Goal: Task Accomplishment & Management: Manage account settings

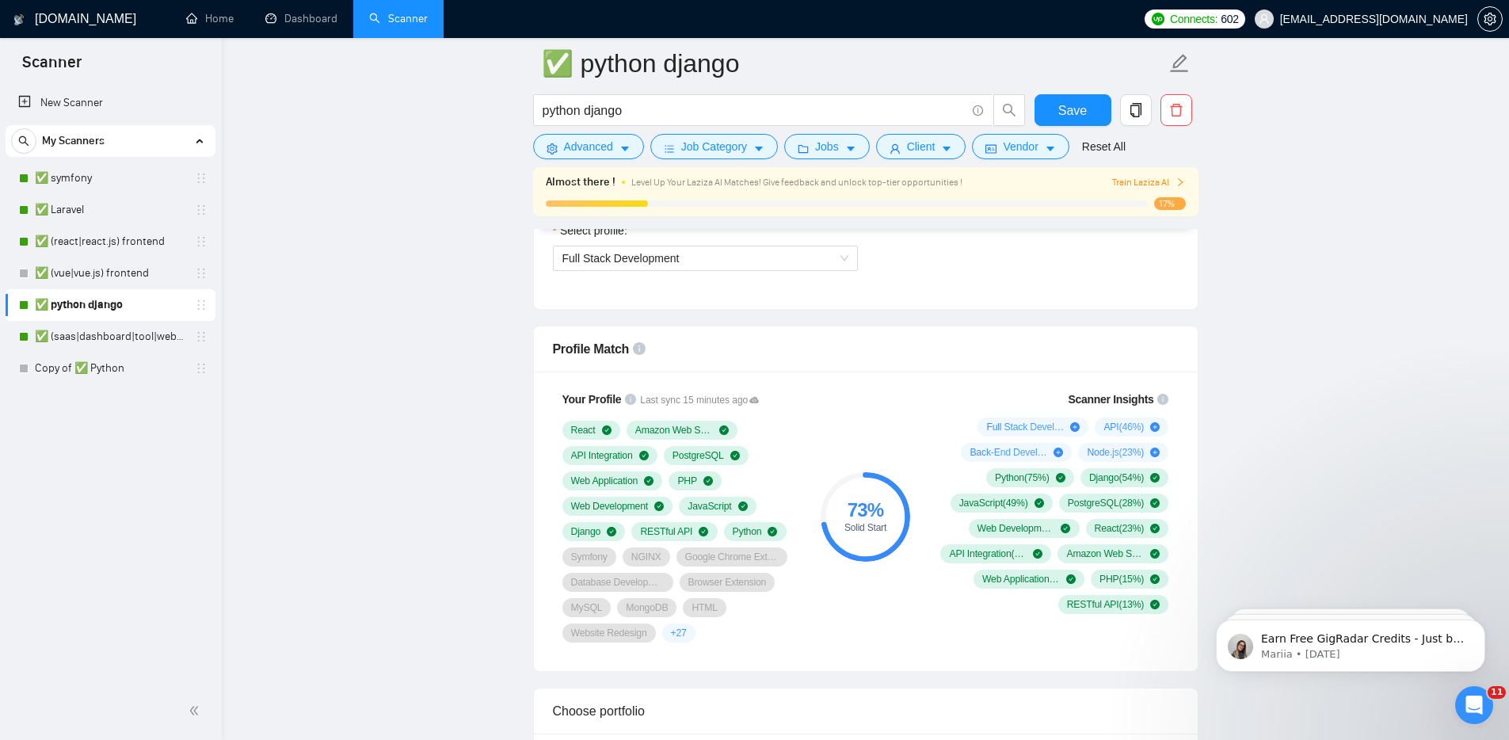
click at [1131, 118] on button "button" at bounding box center [1136, 110] width 32 height 32
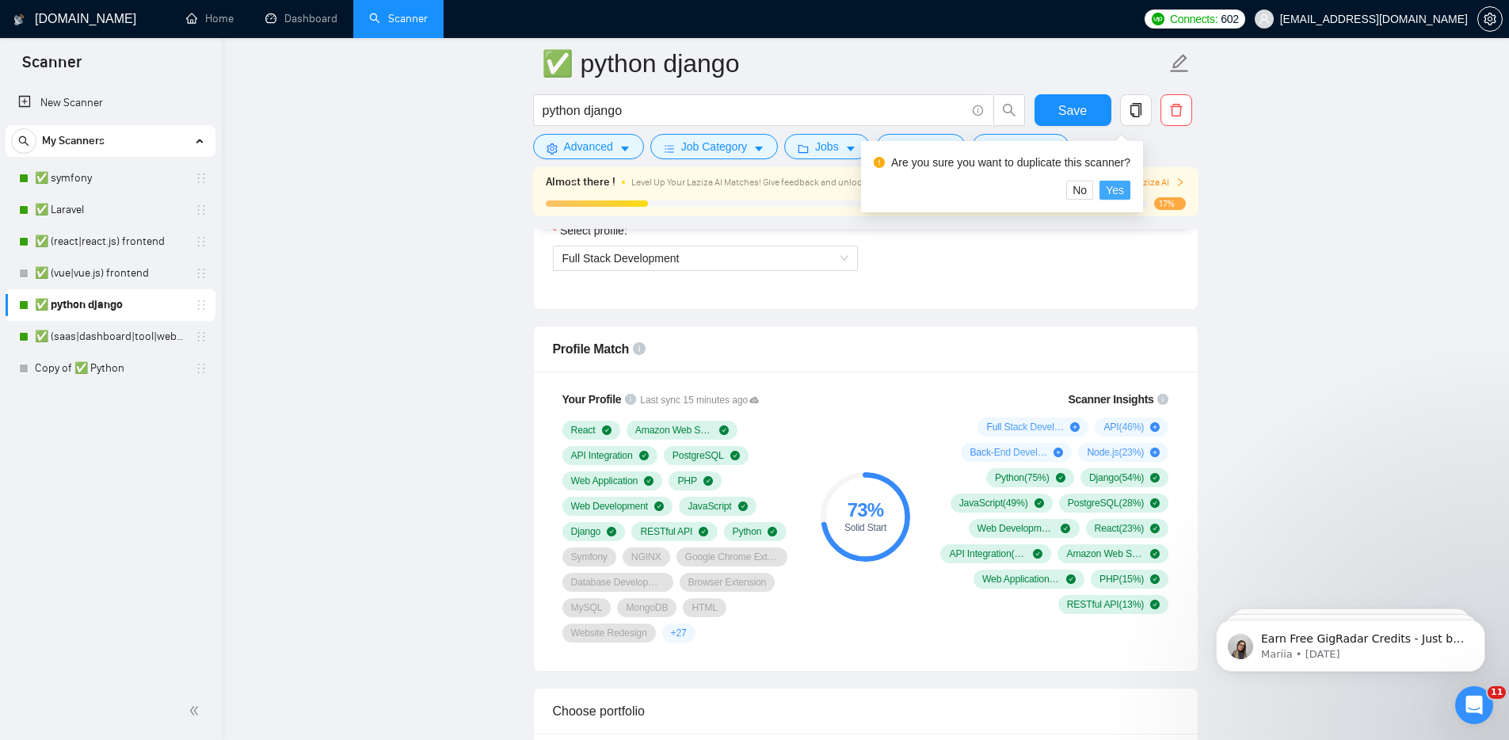
click at [1124, 188] on span "Yes" at bounding box center [1114, 189] width 18 height 17
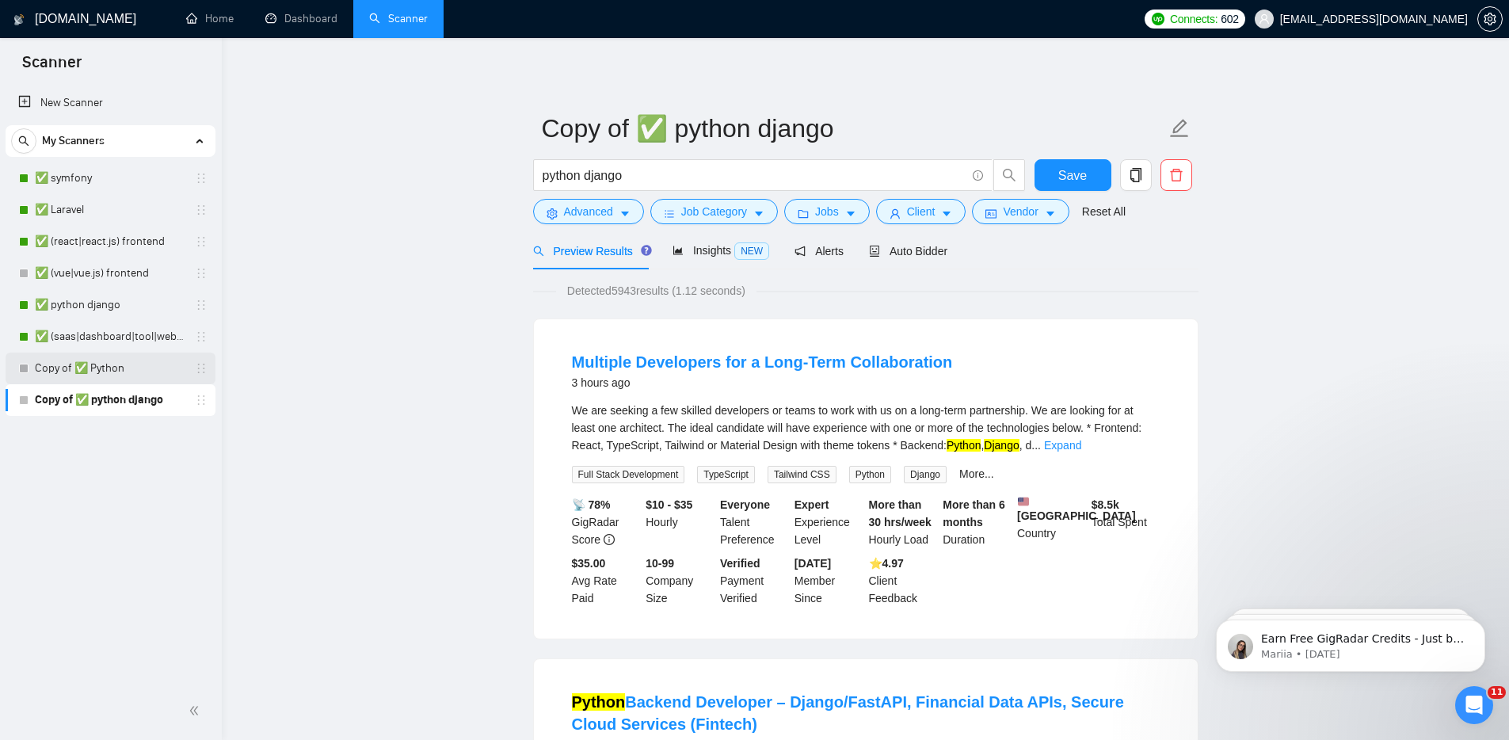
click at [22, 367] on div at bounding box center [24, 368] width 10 height 10
drag, startPoint x: 360, startPoint y: 360, endPoint x: 176, endPoint y: 367, distance: 183.9
click at [147, 373] on link "Copy of ✅ Python" at bounding box center [110, 368] width 150 height 32
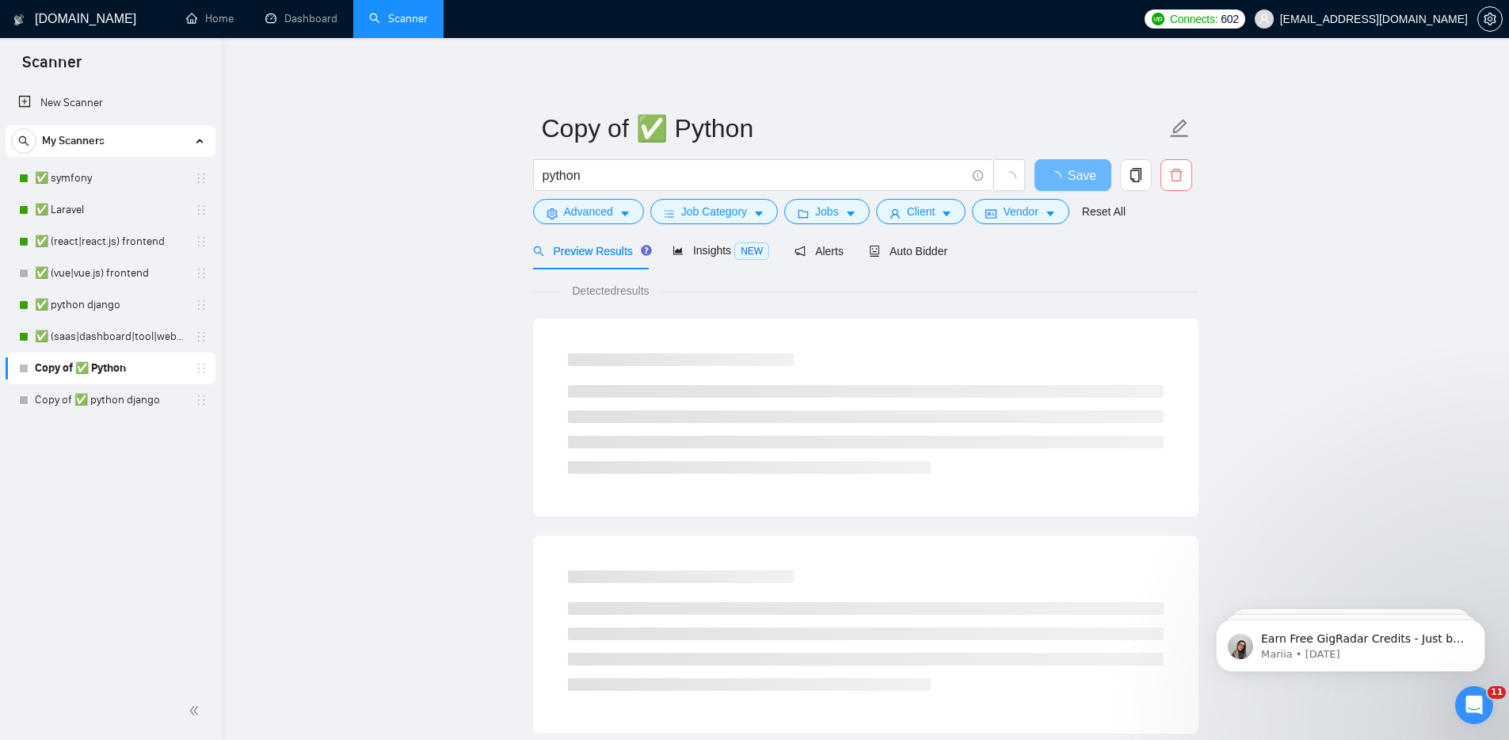
click at [1176, 185] on button "button" at bounding box center [1176, 175] width 32 height 32
click at [1162, 248] on span "Yes" at bounding box center [1156, 254] width 18 height 17
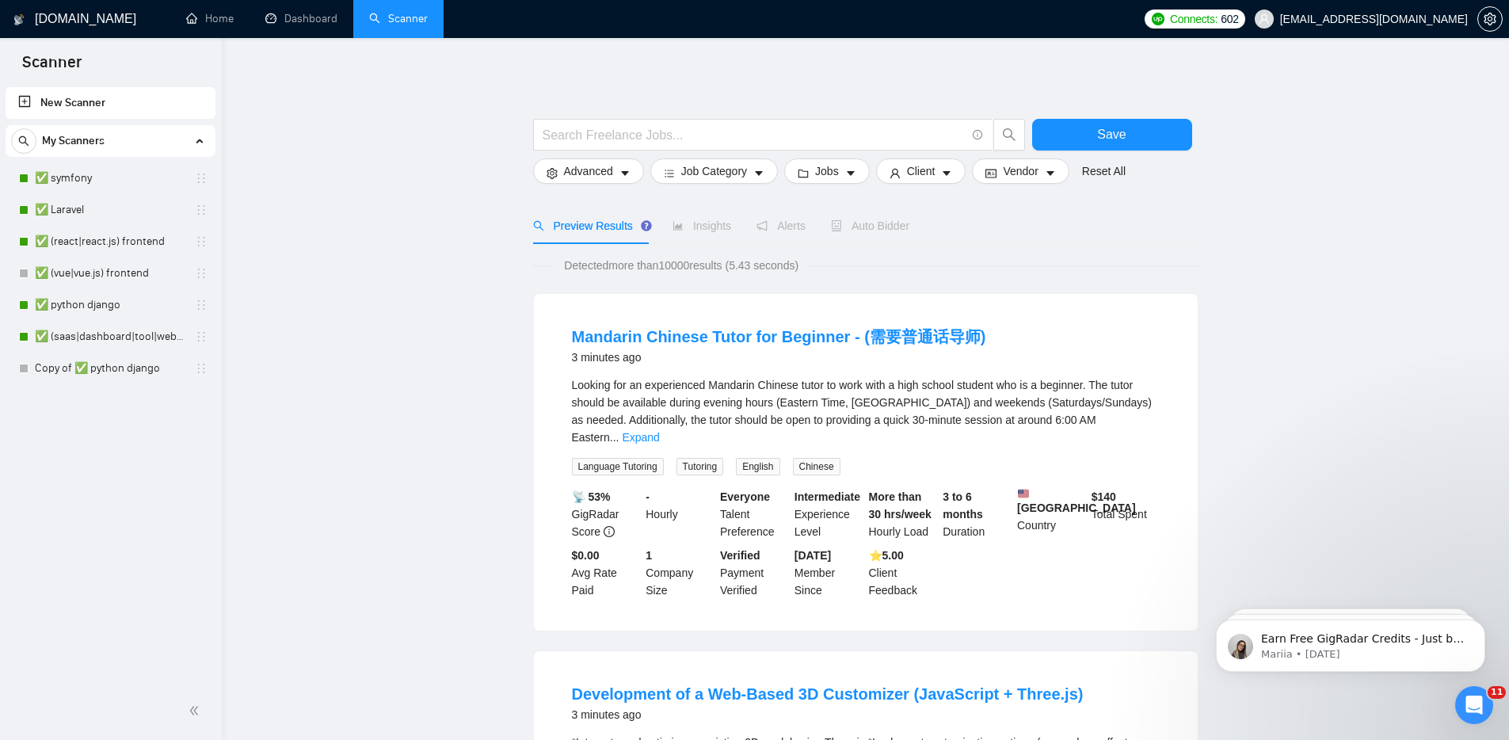
click at [124, 362] on link "Copy of ✅ python django" at bounding box center [110, 368] width 150 height 32
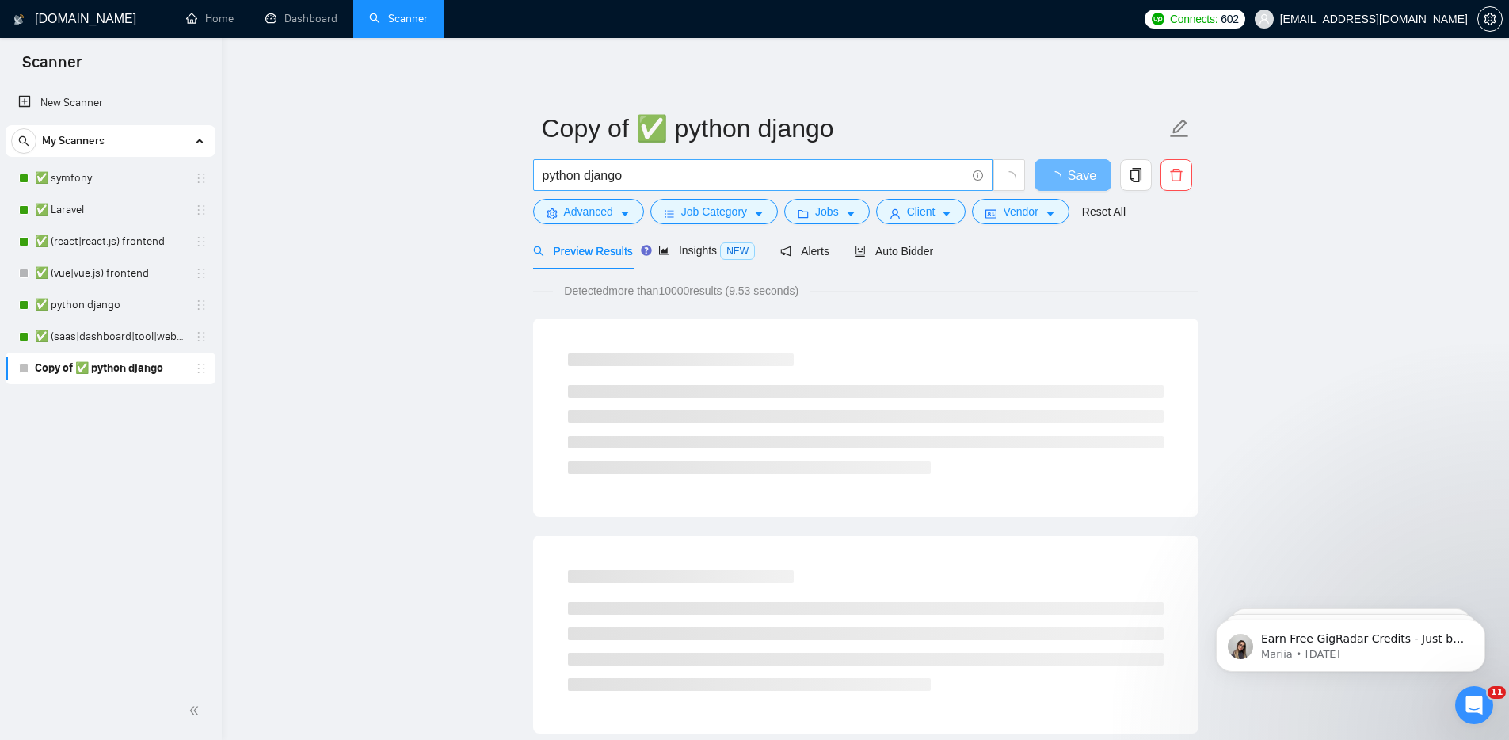
click at [600, 177] on input "python django" at bounding box center [753, 176] width 423 height 20
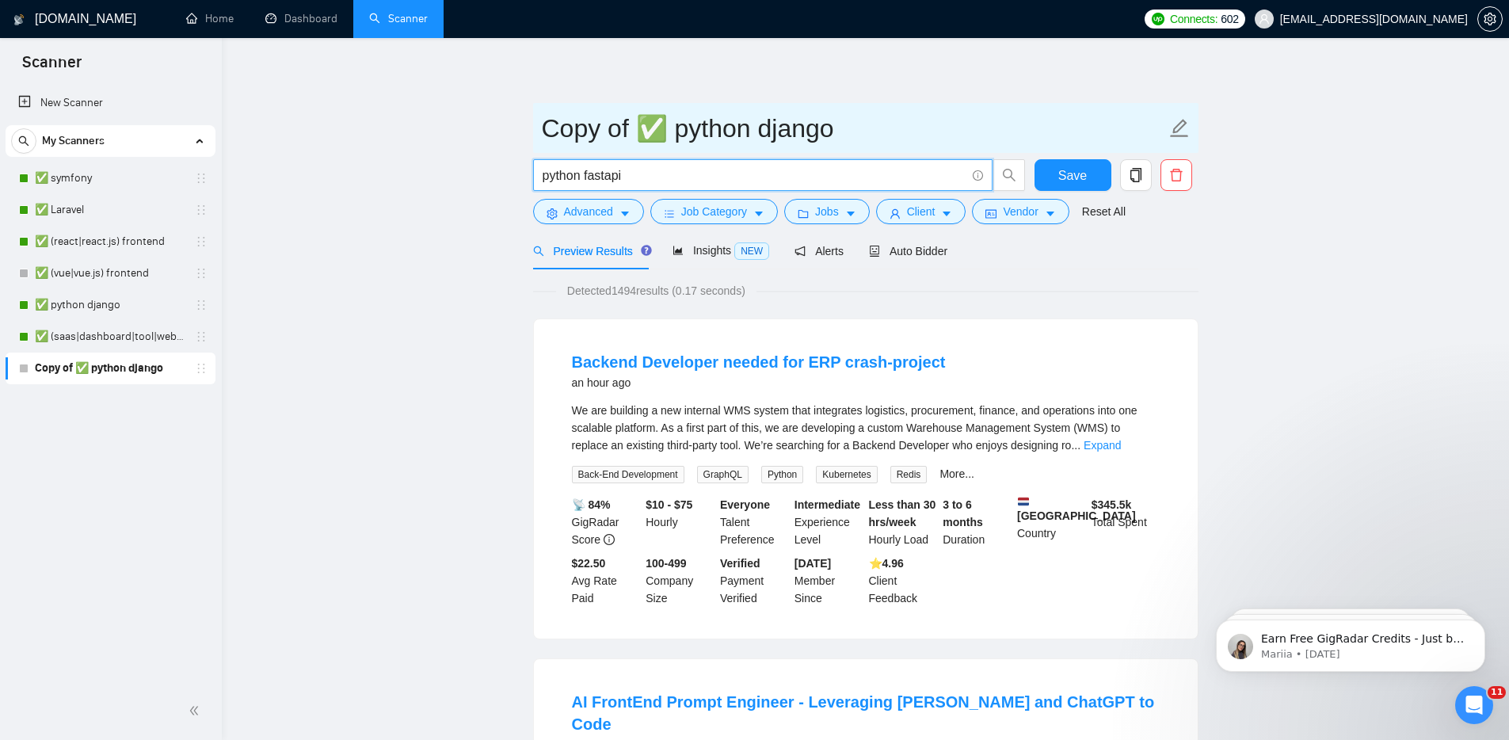
type input "python fastapi"
click at [792, 131] on input "Copy of ✅ python django" at bounding box center [854, 128] width 624 height 40
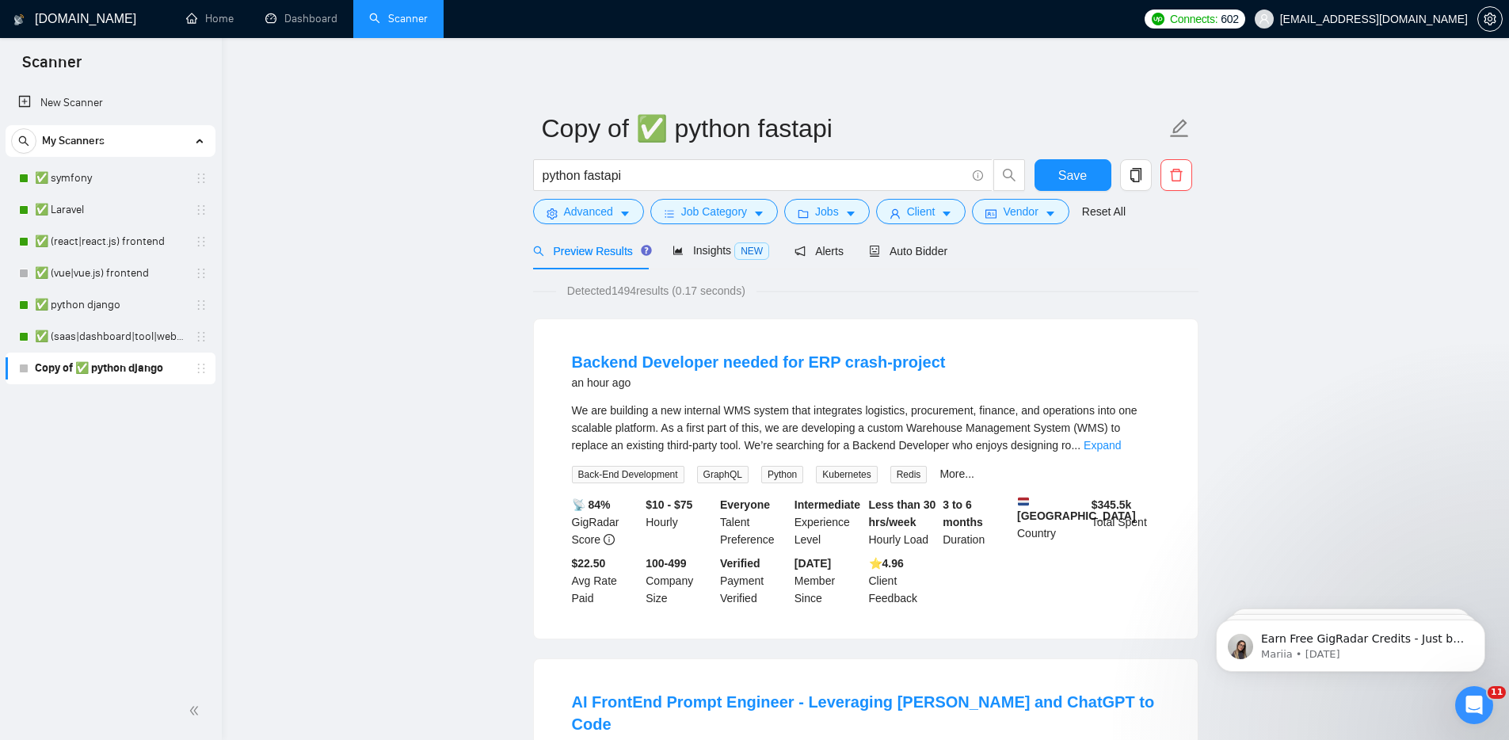
click at [615, 134] on input "Copy of ✅ python fastapi" at bounding box center [854, 128] width 624 height 40
drag, startPoint x: 633, startPoint y: 130, endPoint x: 527, endPoint y: 122, distance: 105.6
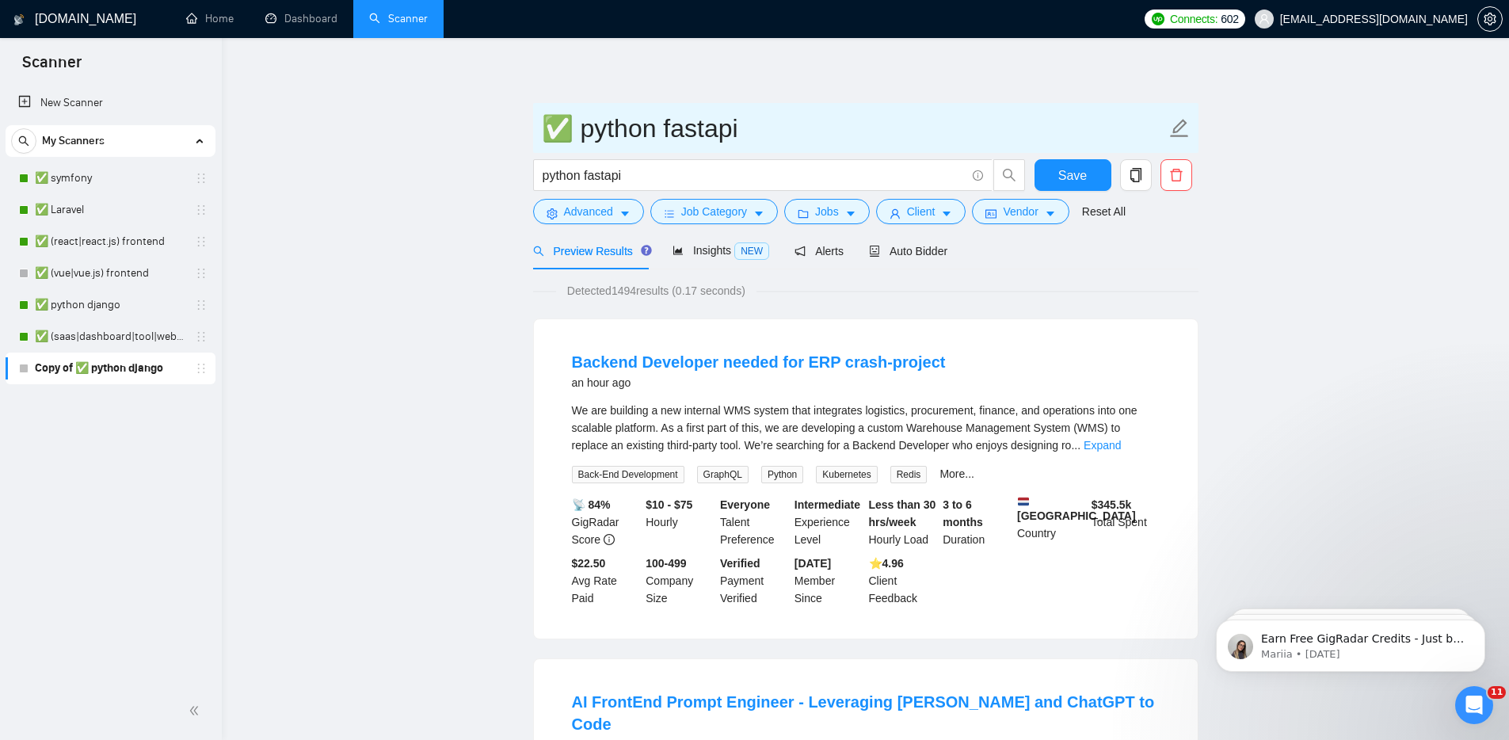
type input "✅ python fastapi"
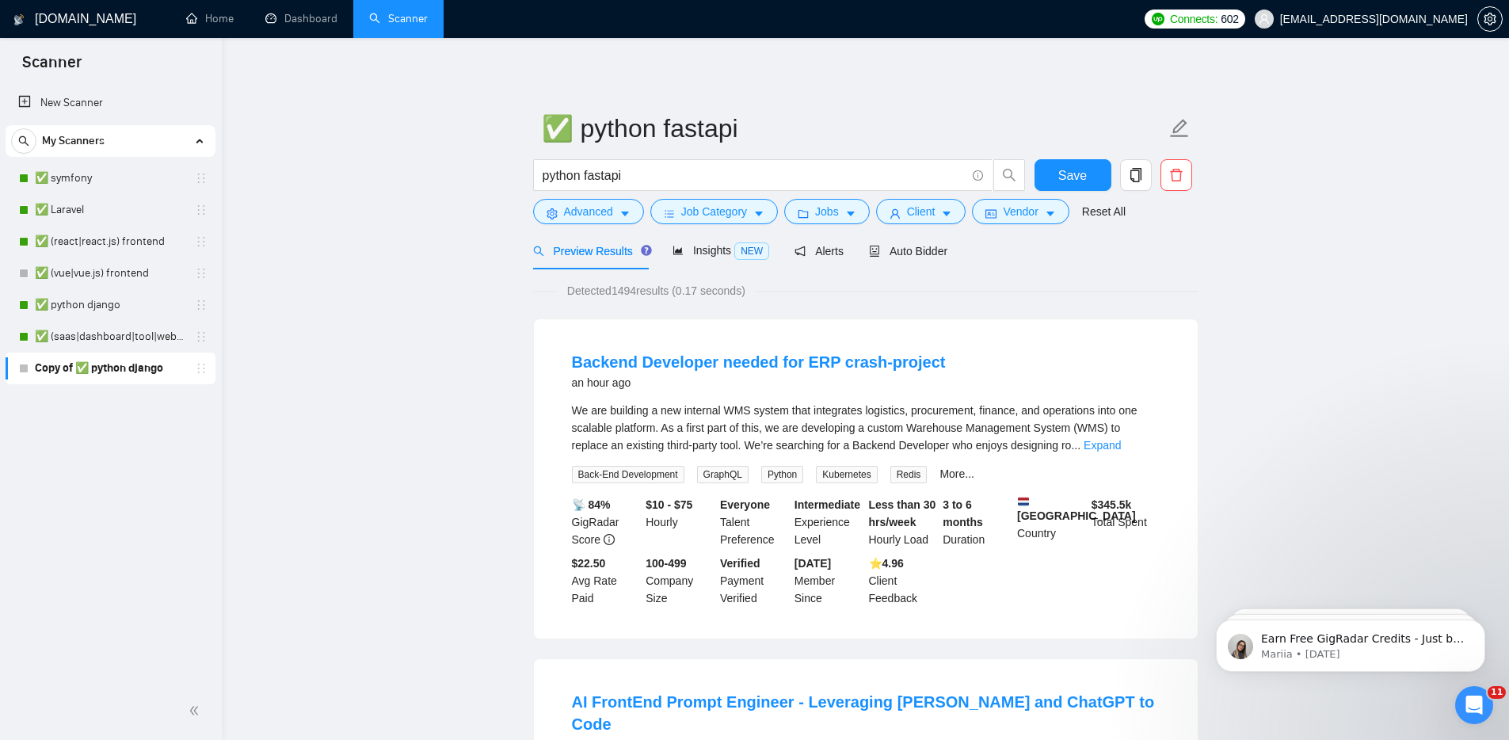
click at [1086, 178] on button "Save" at bounding box center [1072, 175] width 77 height 32
click at [898, 253] on span "Auto Bidder" at bounding box center [908, 251] width 78 height 13
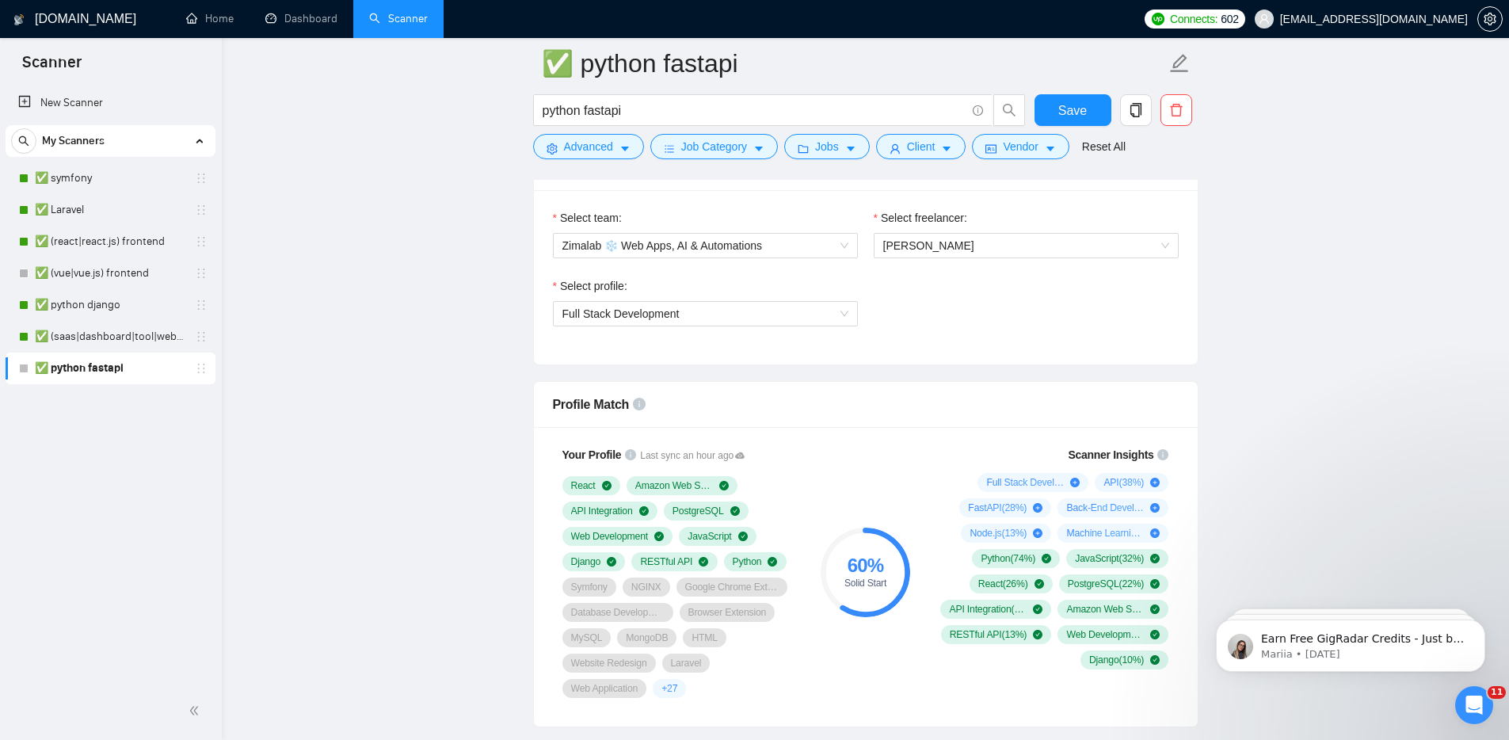
scroll to position [1005, 0]
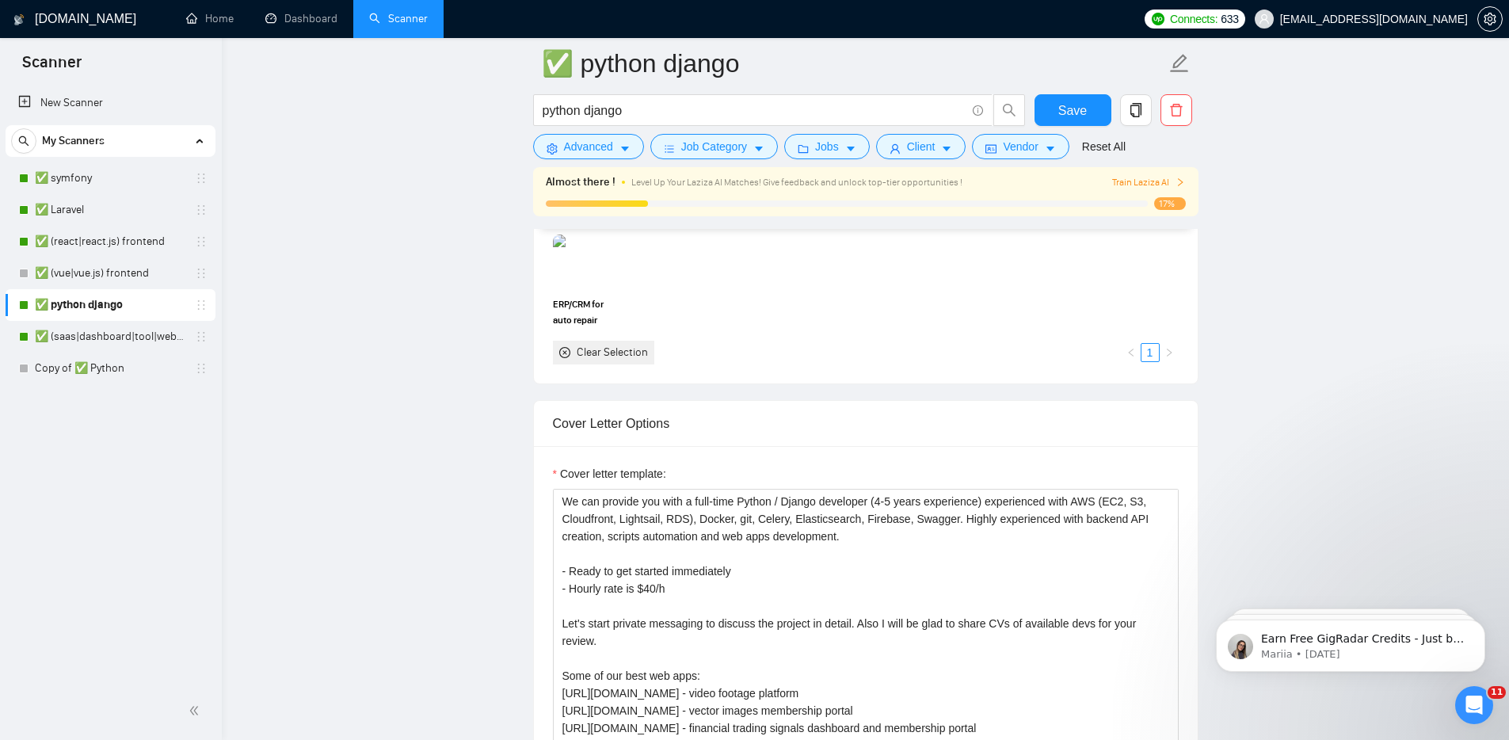
scroll to position [1637, 0]
click at [812, 505] on textarea "We can provide you with a full-time Python / Django developer (4-5 years experi…" at bounding box center [866, 664] width 626 height 356
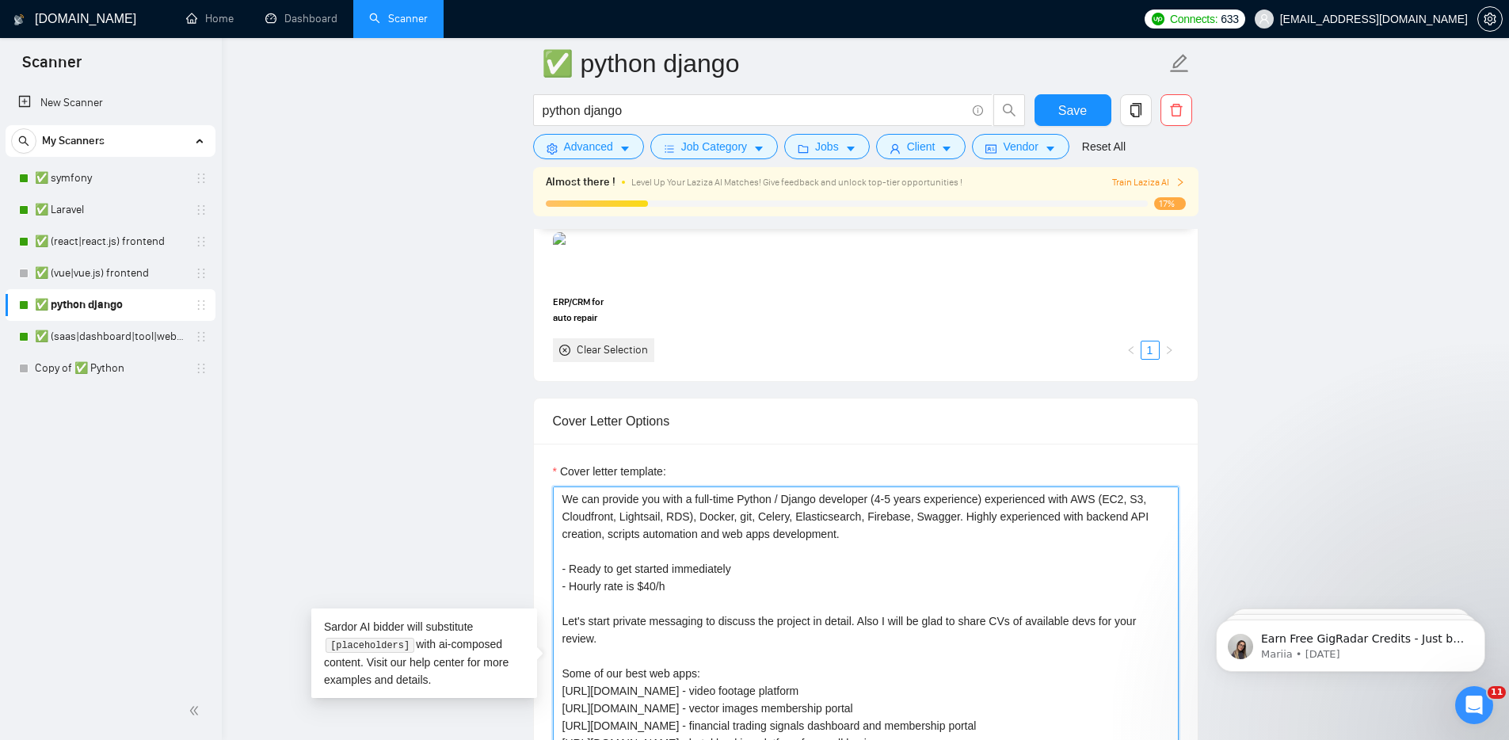
click at [812, 505] on textarea "We can provide you with a full-time Python / Django developer (4-5 years experi…" at bounding box center [866, 664] width 626 height 356
type textarea "We can provide you with a full-time Python / FastAPI developer (4-5 years exper…"
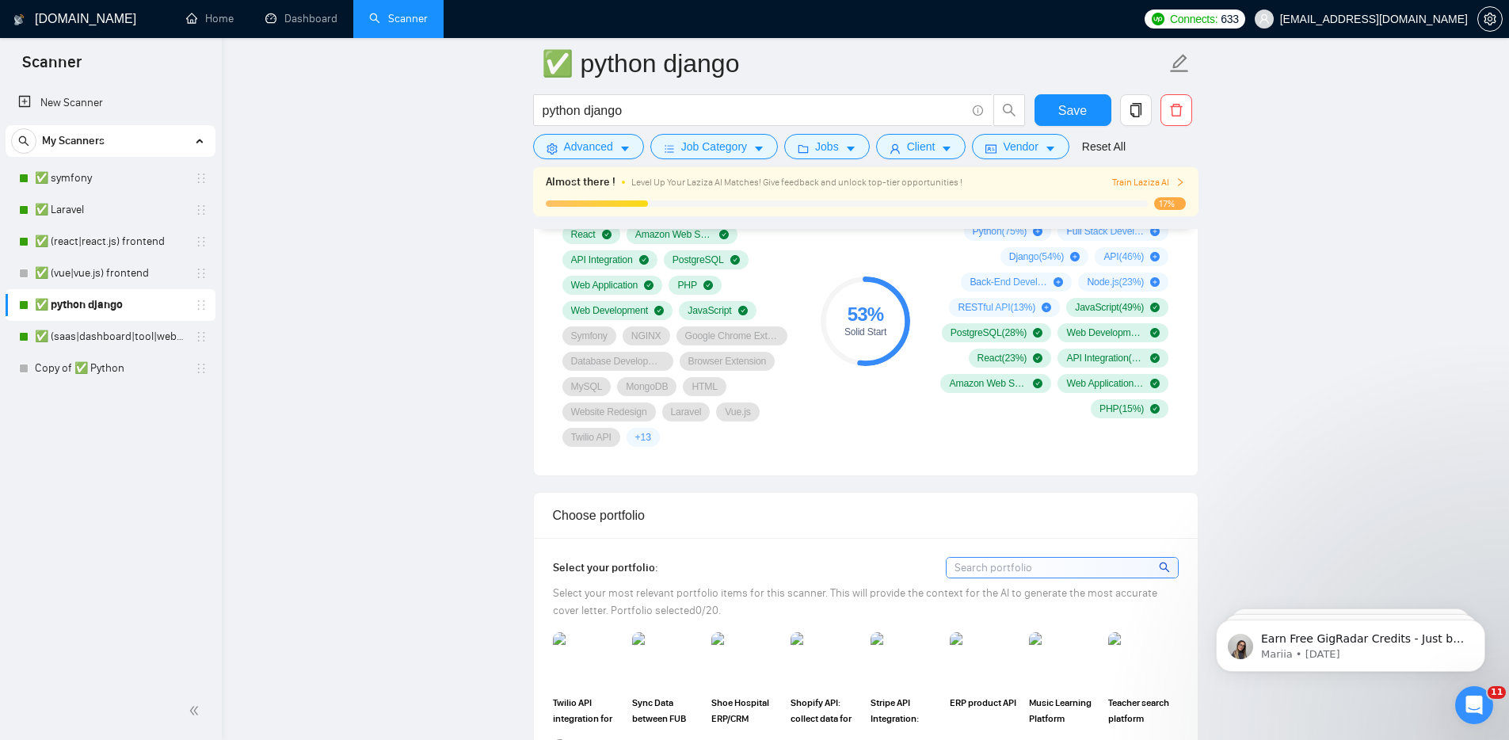
scroll to position [888, 0]
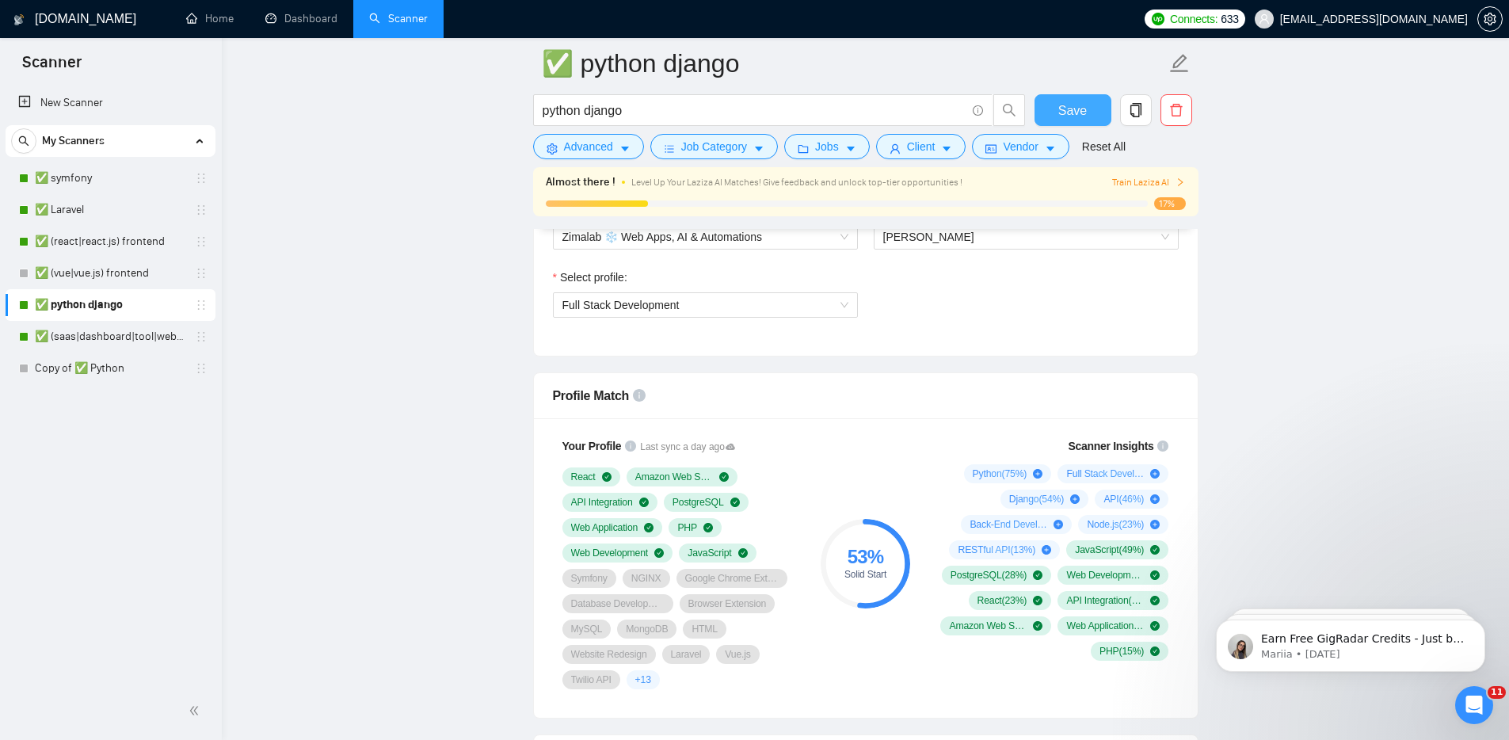
click at [1079, 109] on span "Save" at bounding box center [1072, 111] width 29 height 20
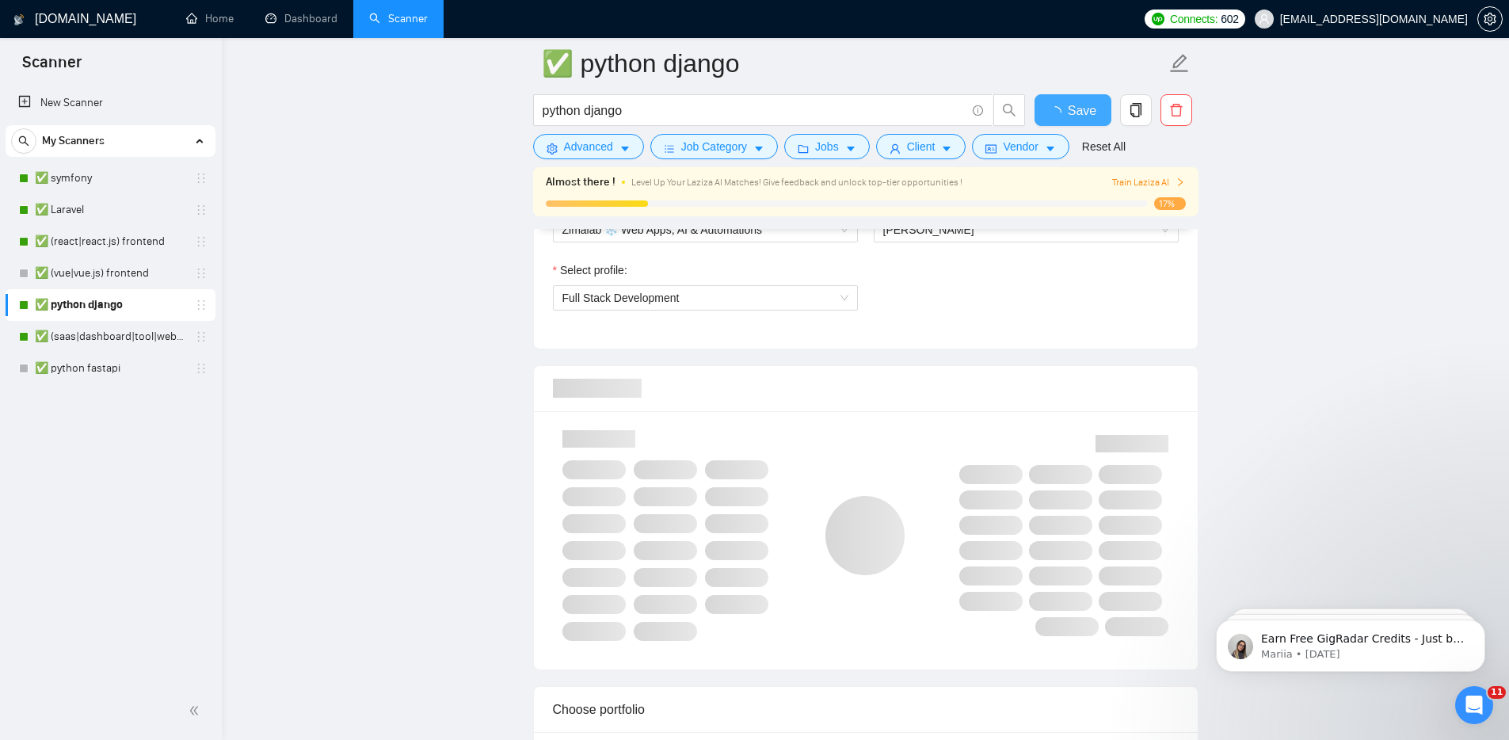
checkbox input "true"
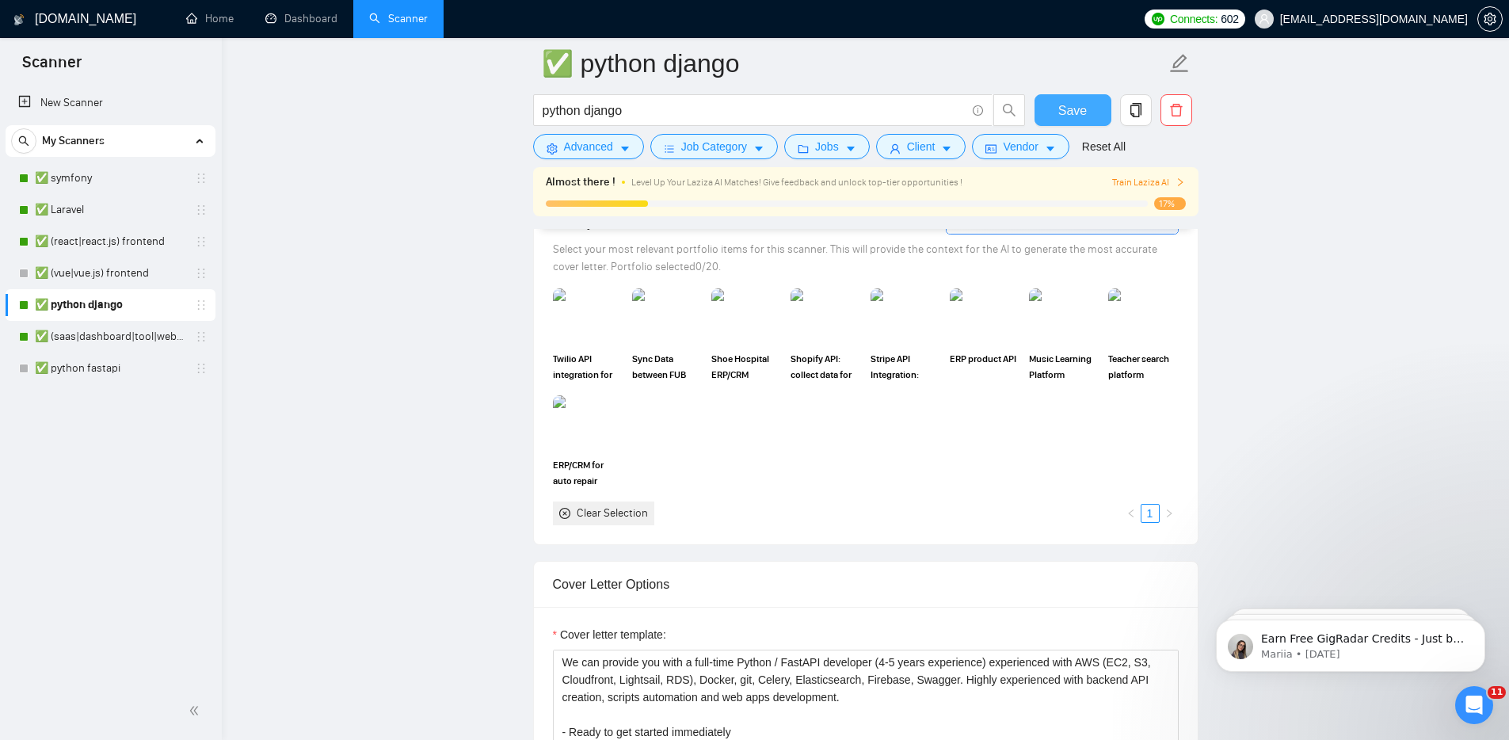
scroll to position [1477, 0]
type textarea "We can provide you with a full-time Python / Django developer (4-5 years experi…"
click at [1063, 113] on span "Save" at bounding box center [1072, 111] width 29 height 20
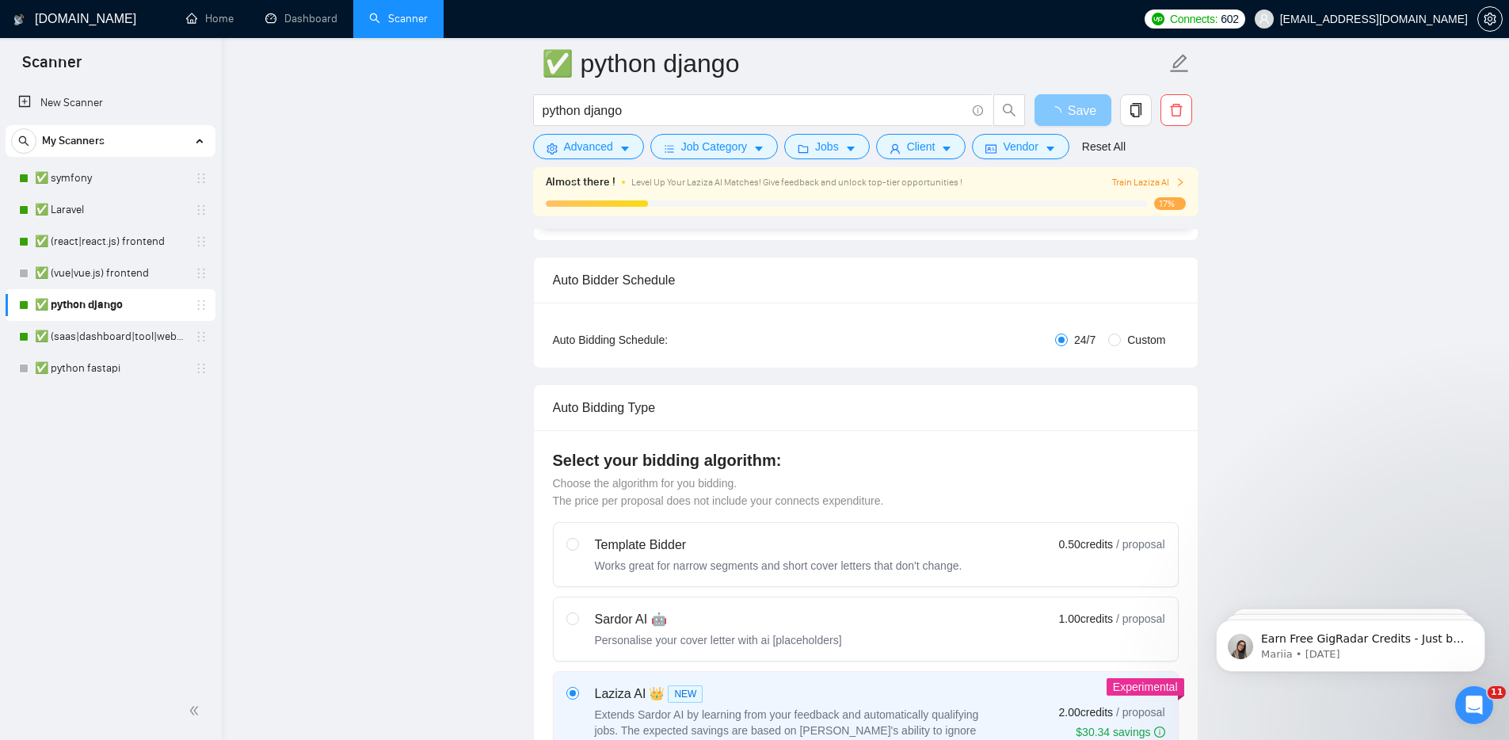
scroll to position [42, 0]
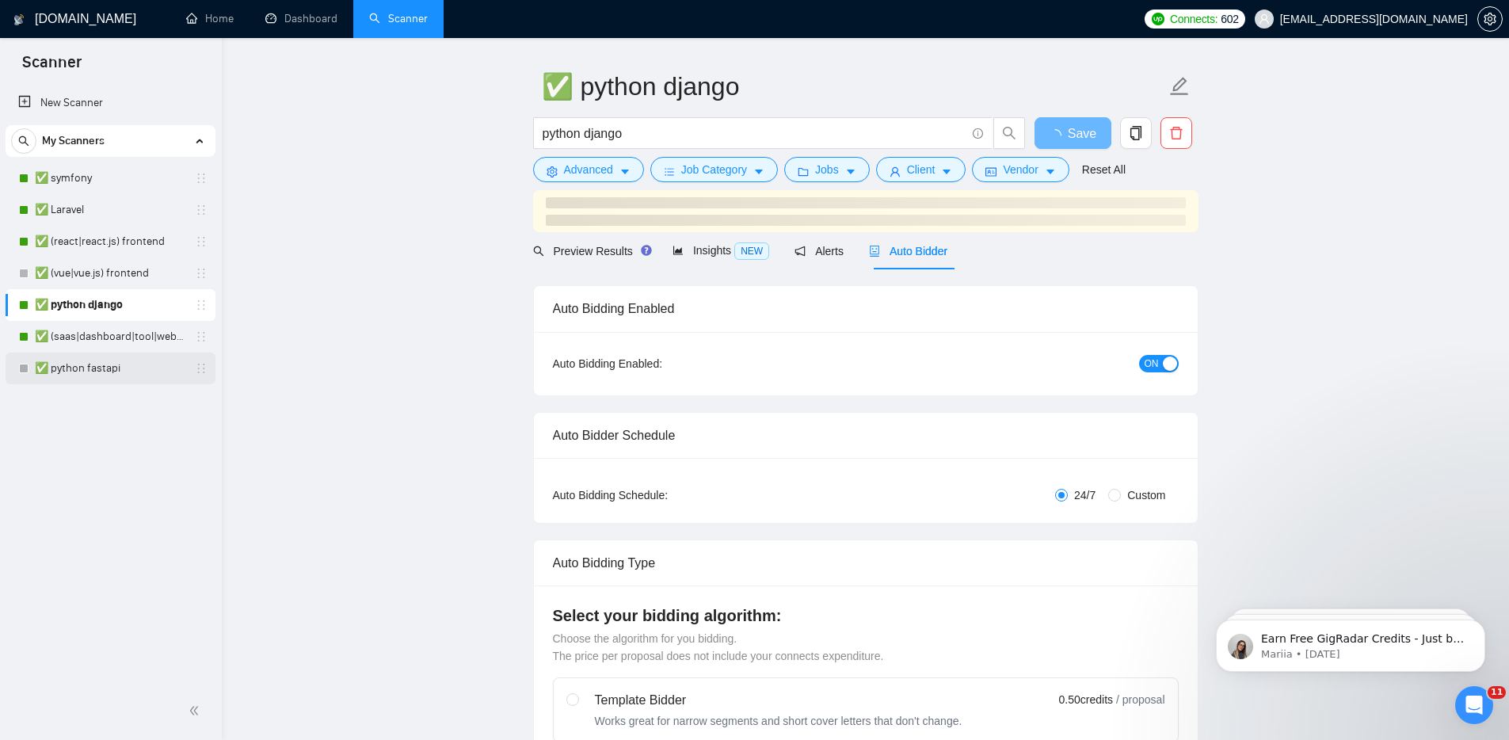
click at [86, 379] on link "✅ python fastapi" at bounding box center [110, 368] width 150 height 32
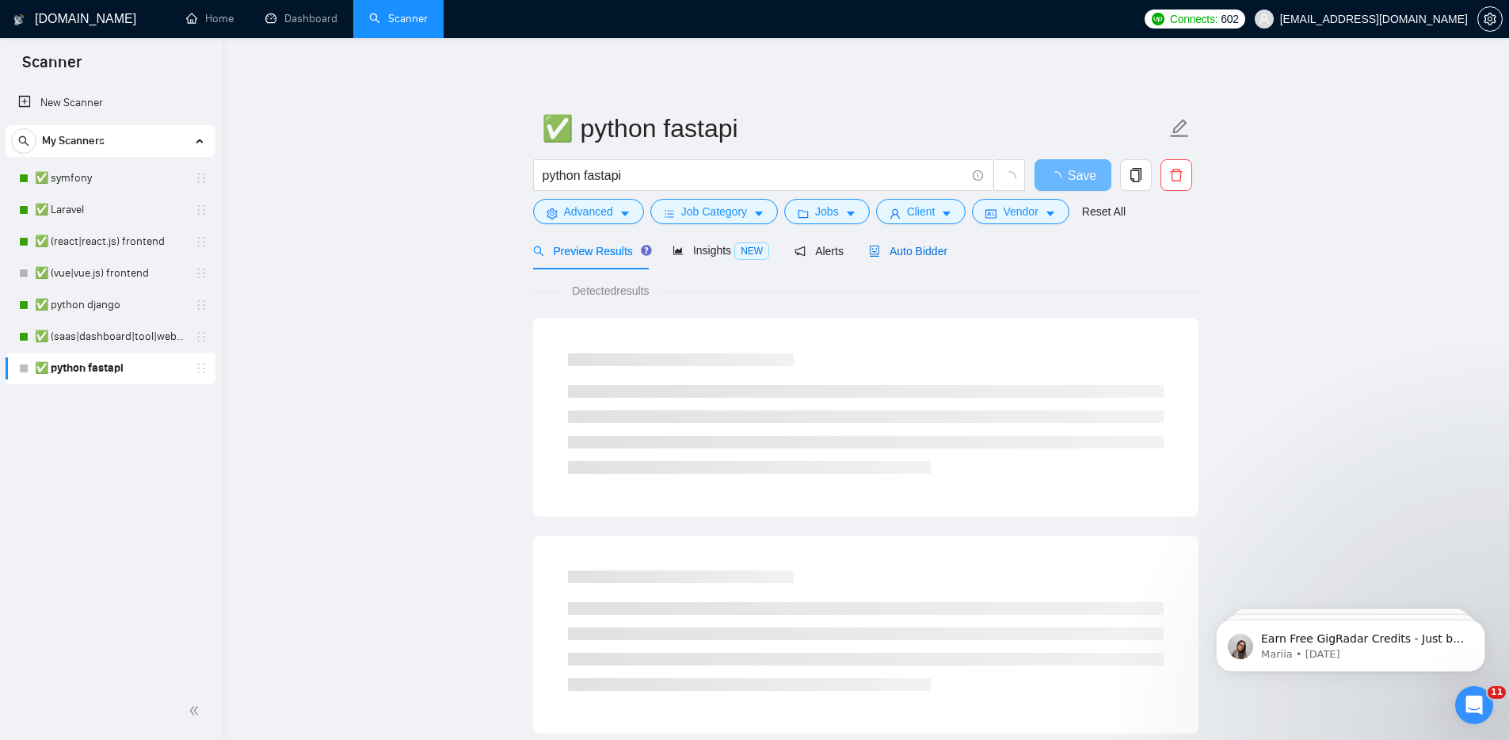
click at [918, 257] on span "Auto Bidder" at bounding box center [908, 251] width 78 height 13
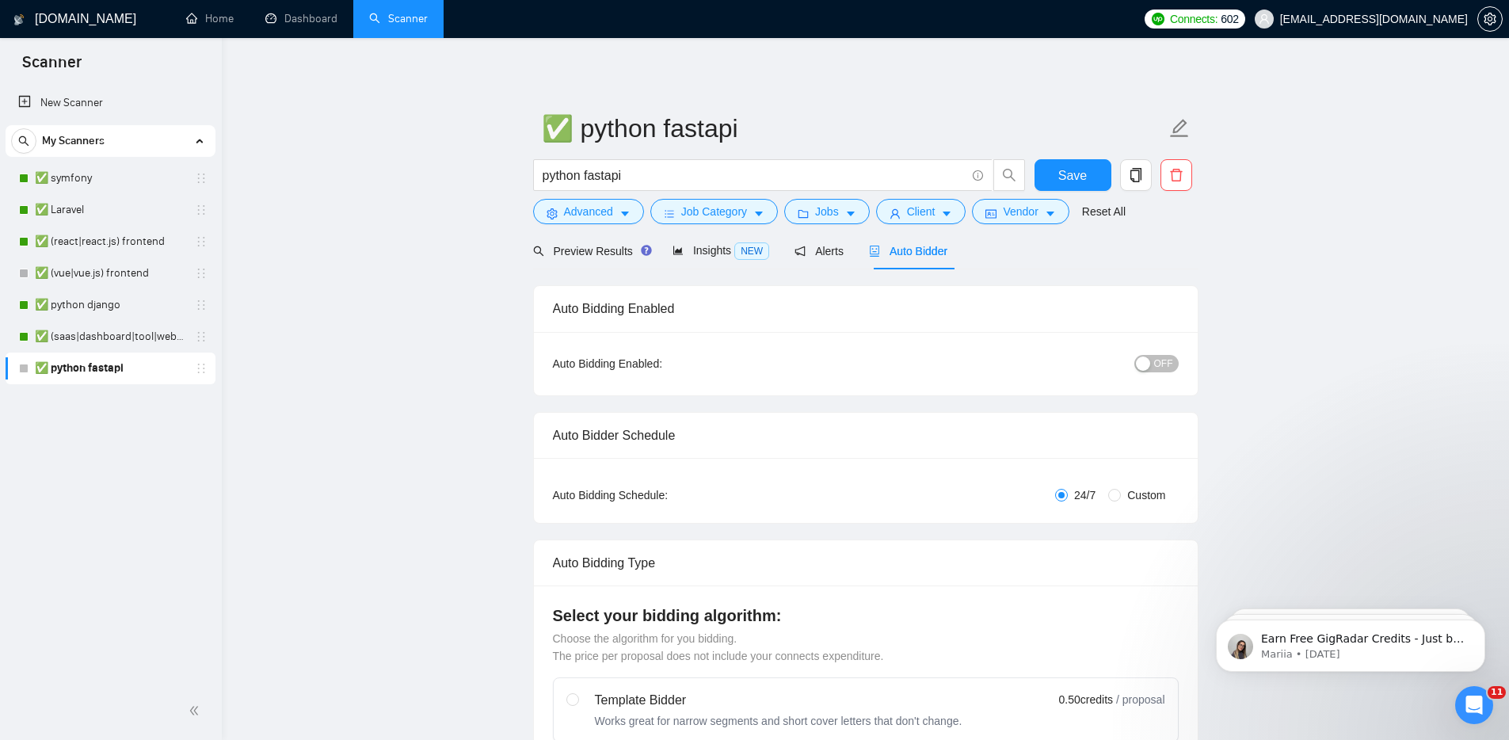
click at [1139, 360] on div "button" at bounding box center [1143, 363] width 14 height 14
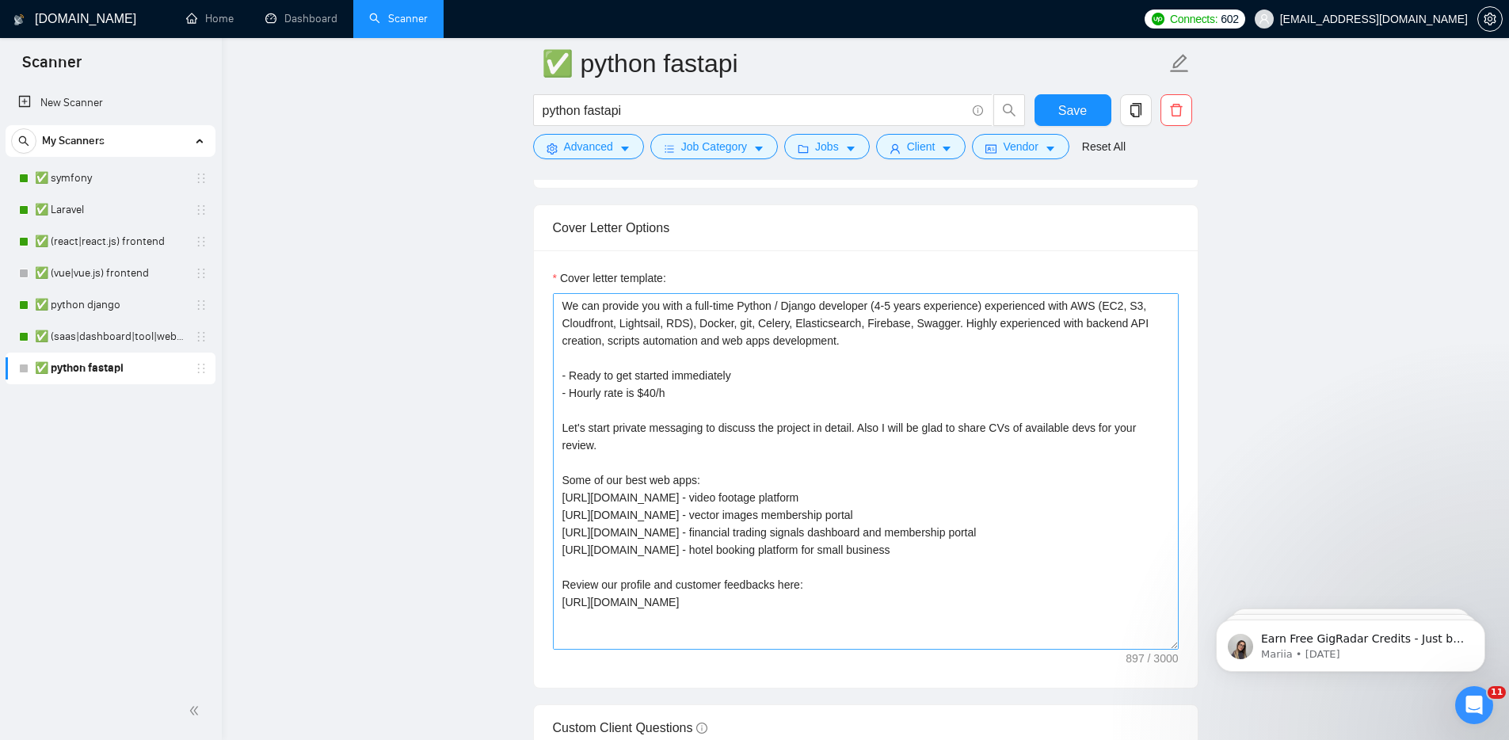
scroll to position [1785, 0]
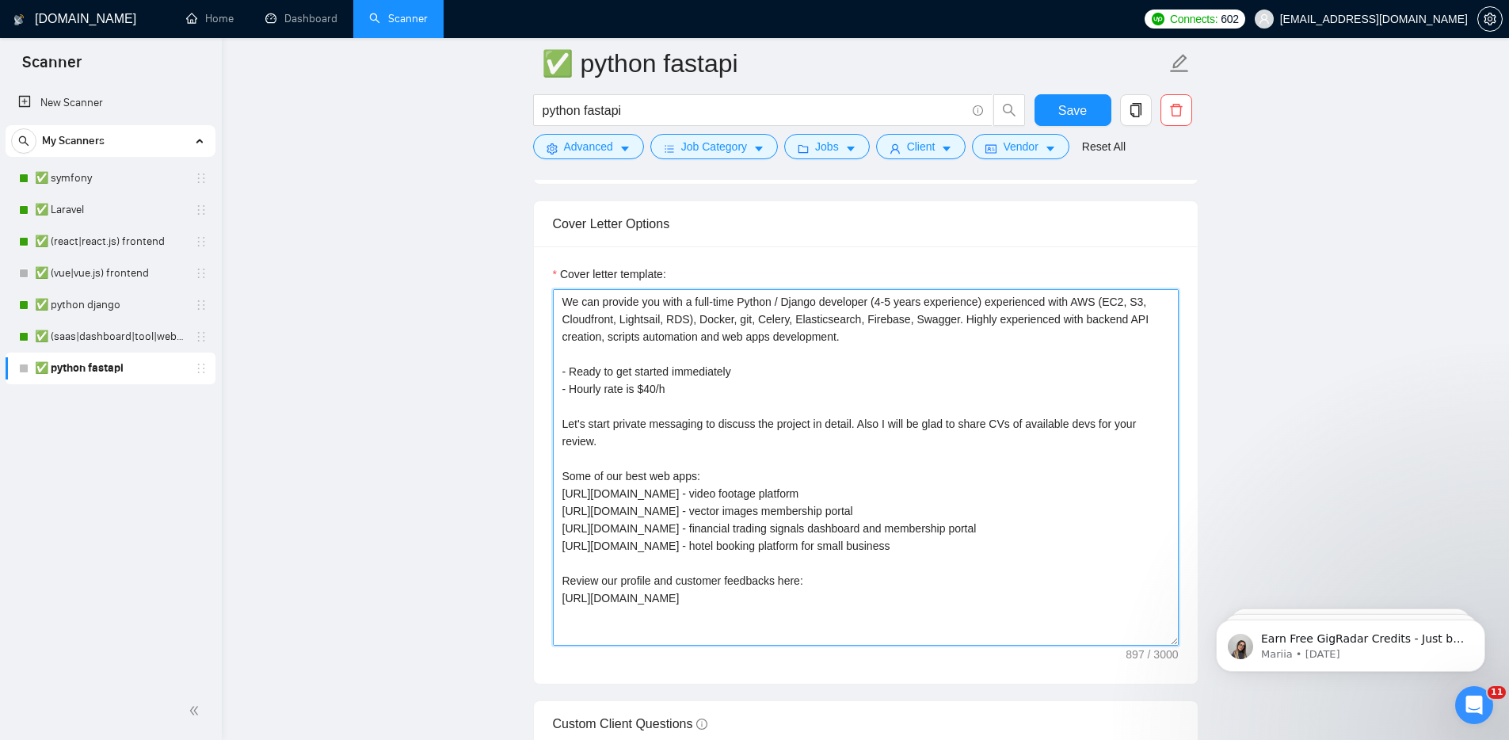
click at [814, 304] on textarea "We can provide you with a full-time Python / Django developer (4-5 years experi…" at bounding box center [866, 467] width 626 height 356
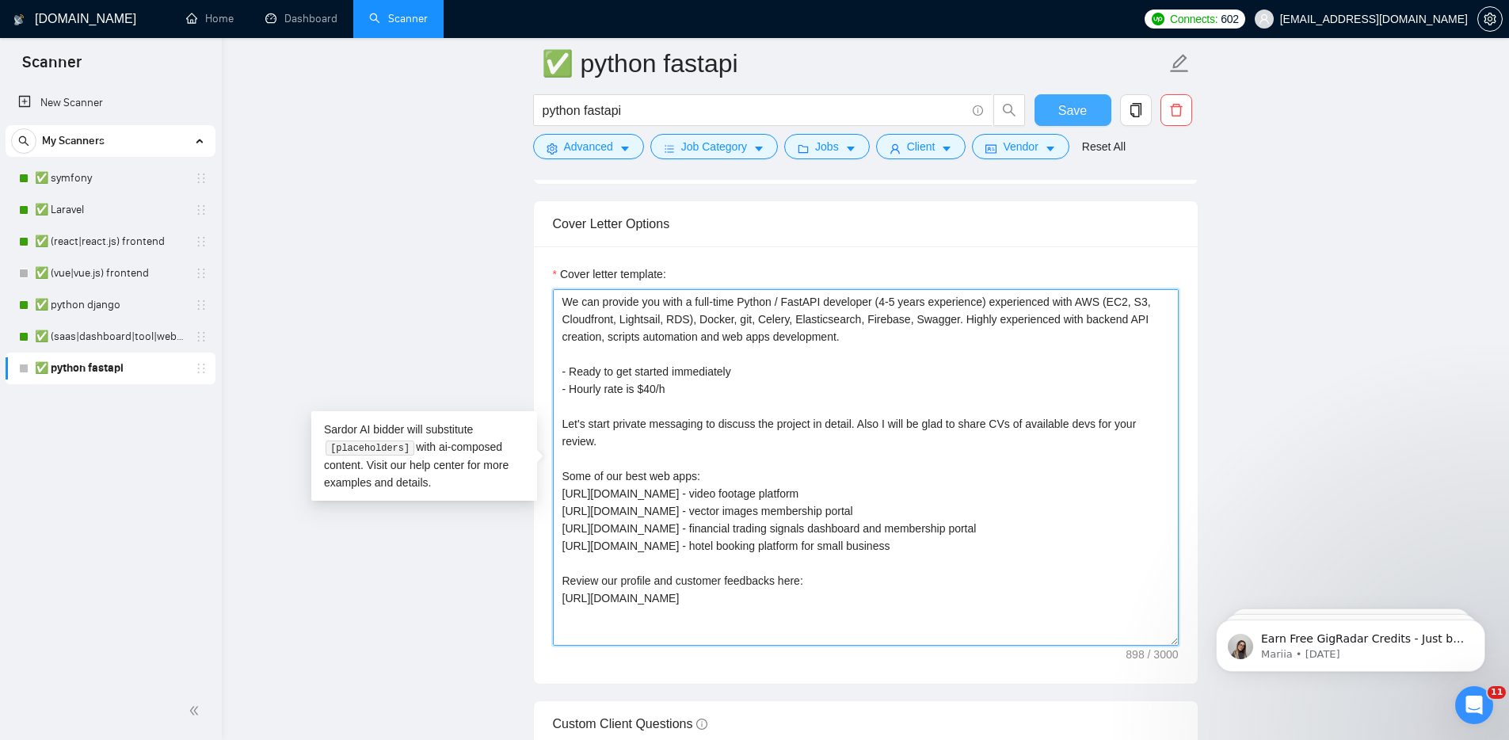
type textarea "We can provide you with a full-time Python / FastAPI developer (4-5 years exper…"
click at [1071, 116] on span "Save" at bounding box center [1072, 111] width 29 height 20
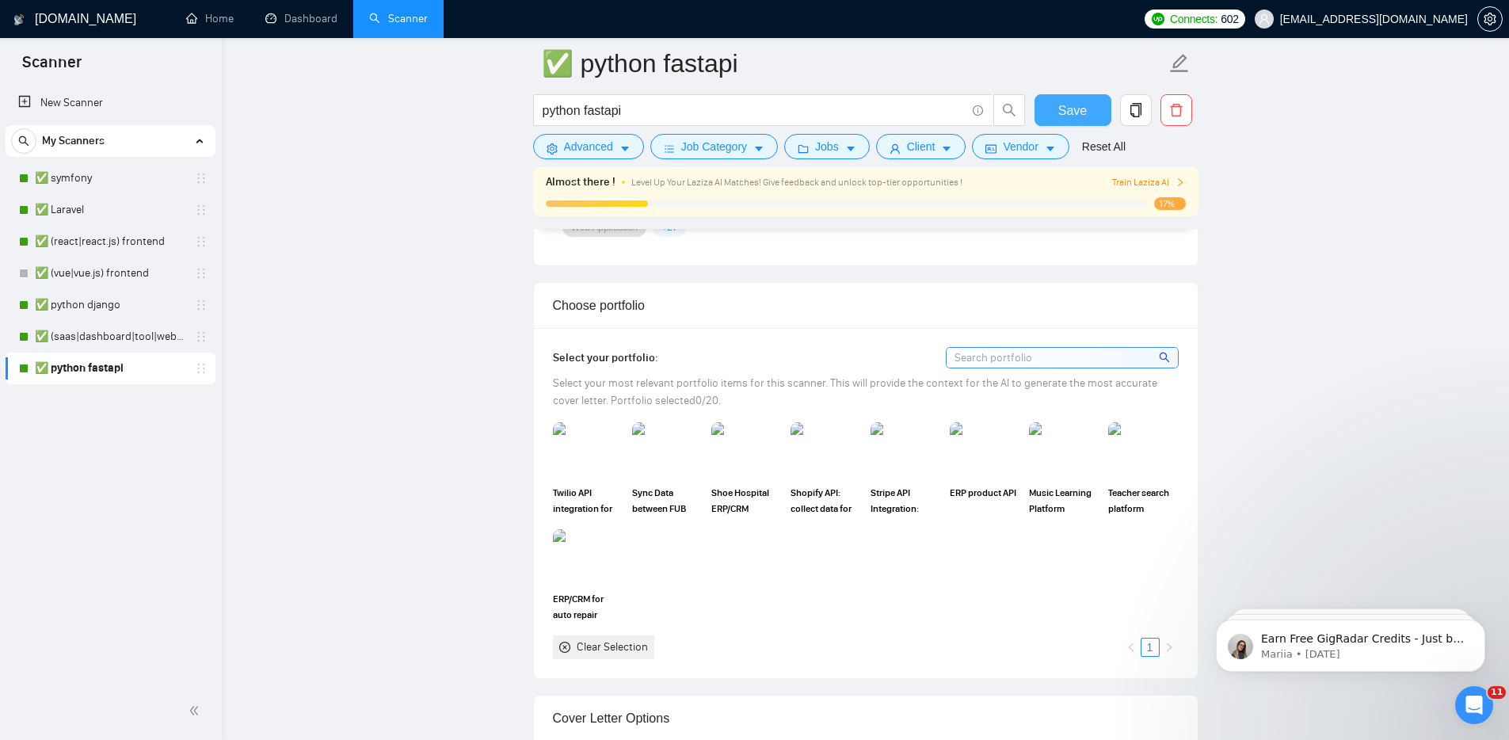
scroll to position [1235, 0]
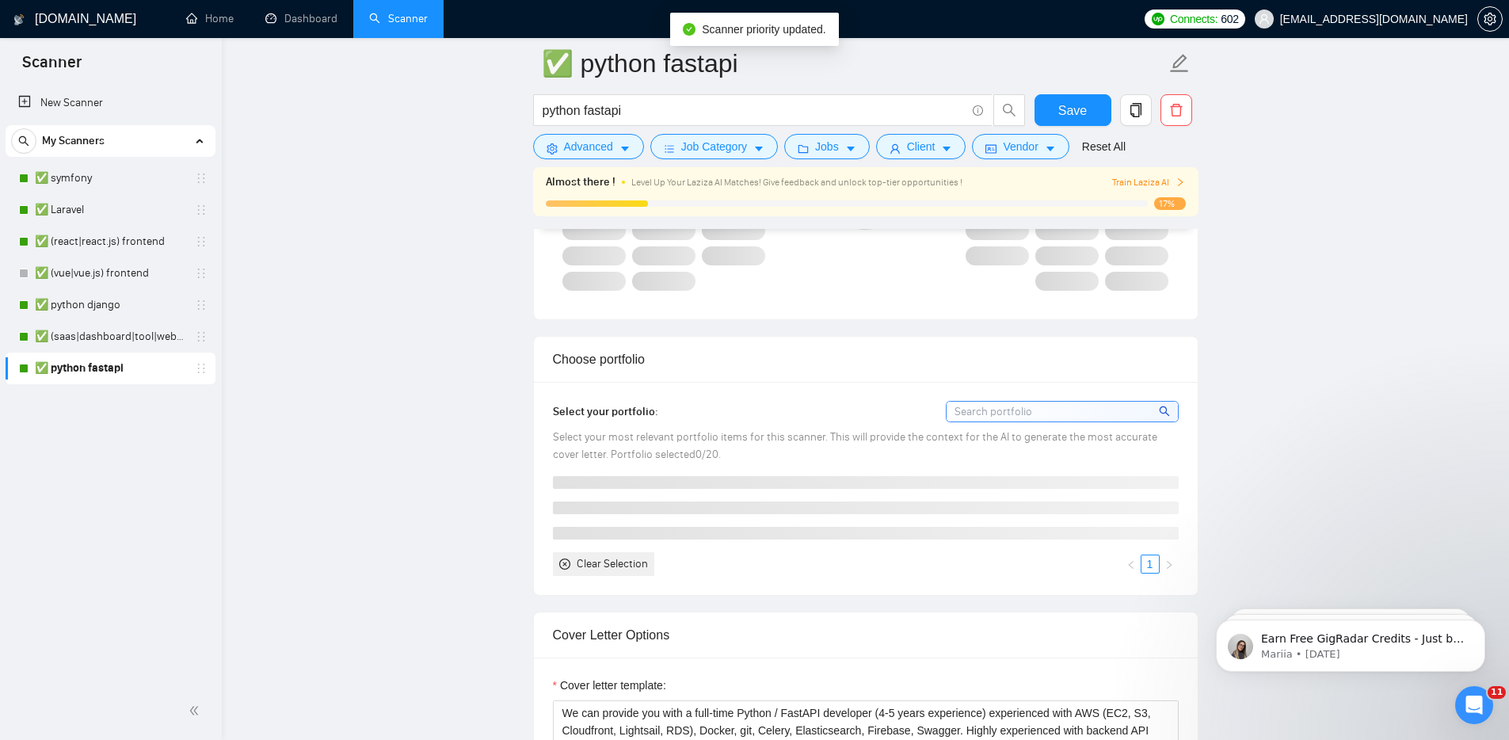
drag, startPoint x: 209, startPoint y: 341, endPoint x: 166, endPoint y: 382, distance: 60.5
click at [151, 398] on div "New Scanner My Scanners ✅ symfony ✅ Laravel ✅ (react|react.js) frontend ✅ (vue|…" at bounding box center [111, 383] width 222 height 598
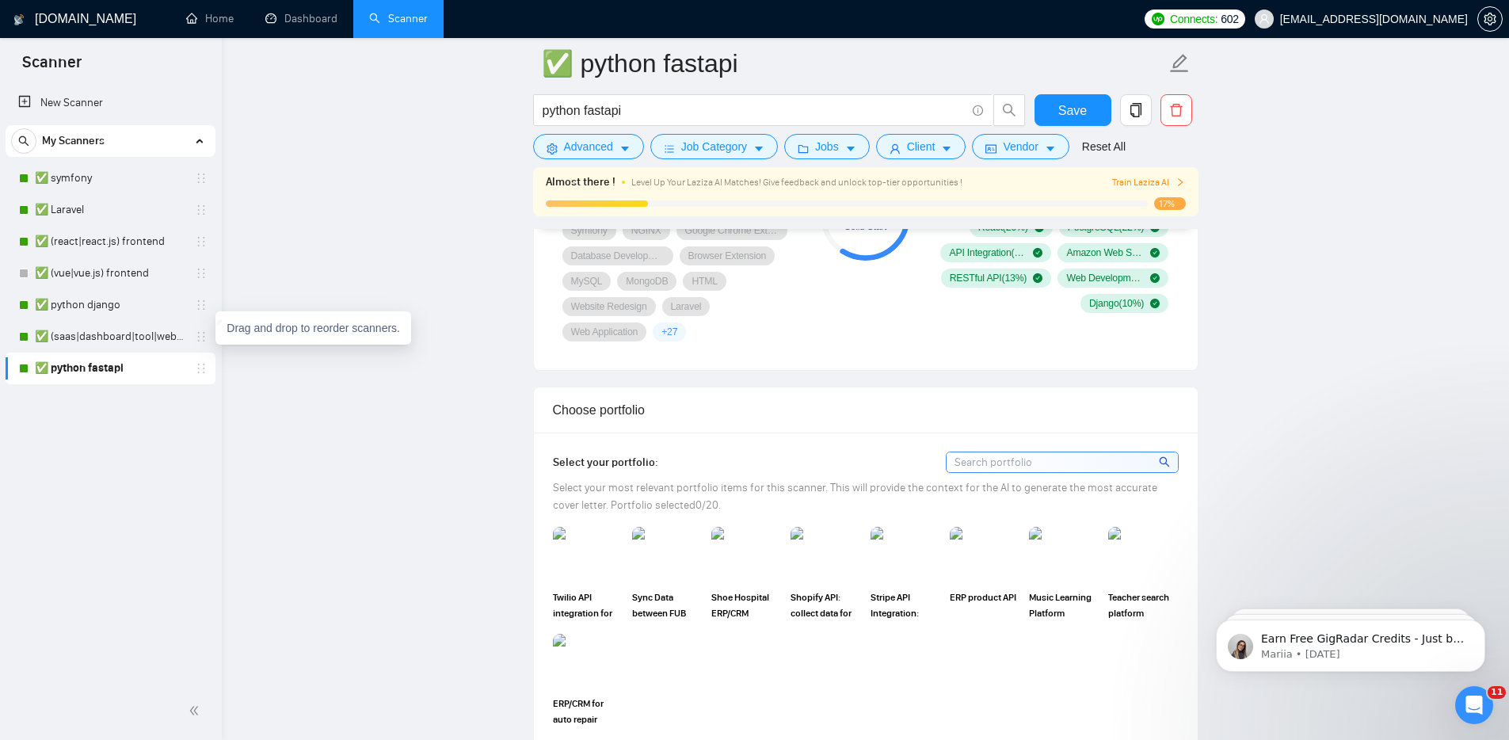
click at [253, 344] on div "Drag and drop to reorder scanners." at bounding box center [313, 327] width 196 height 33
drag, startPoint x: 300, startPoint y: 312, endPoint x: 263, endPoint y: 344, distance: 49.4
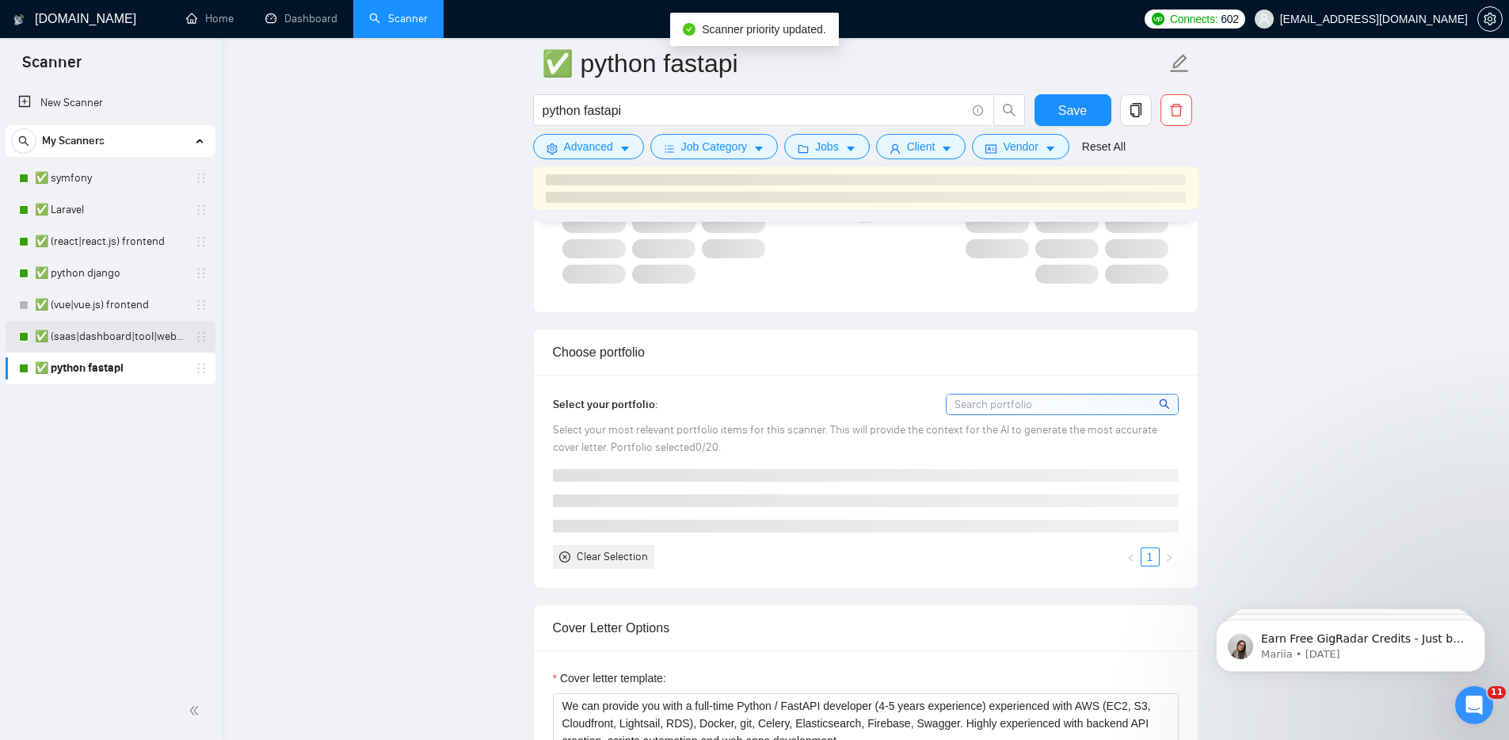
click at [159, 335] on link "✅ (saas|dashboard|tool|web app|platform) ai developer" at bounding box center [110, 337] width 150 height 32
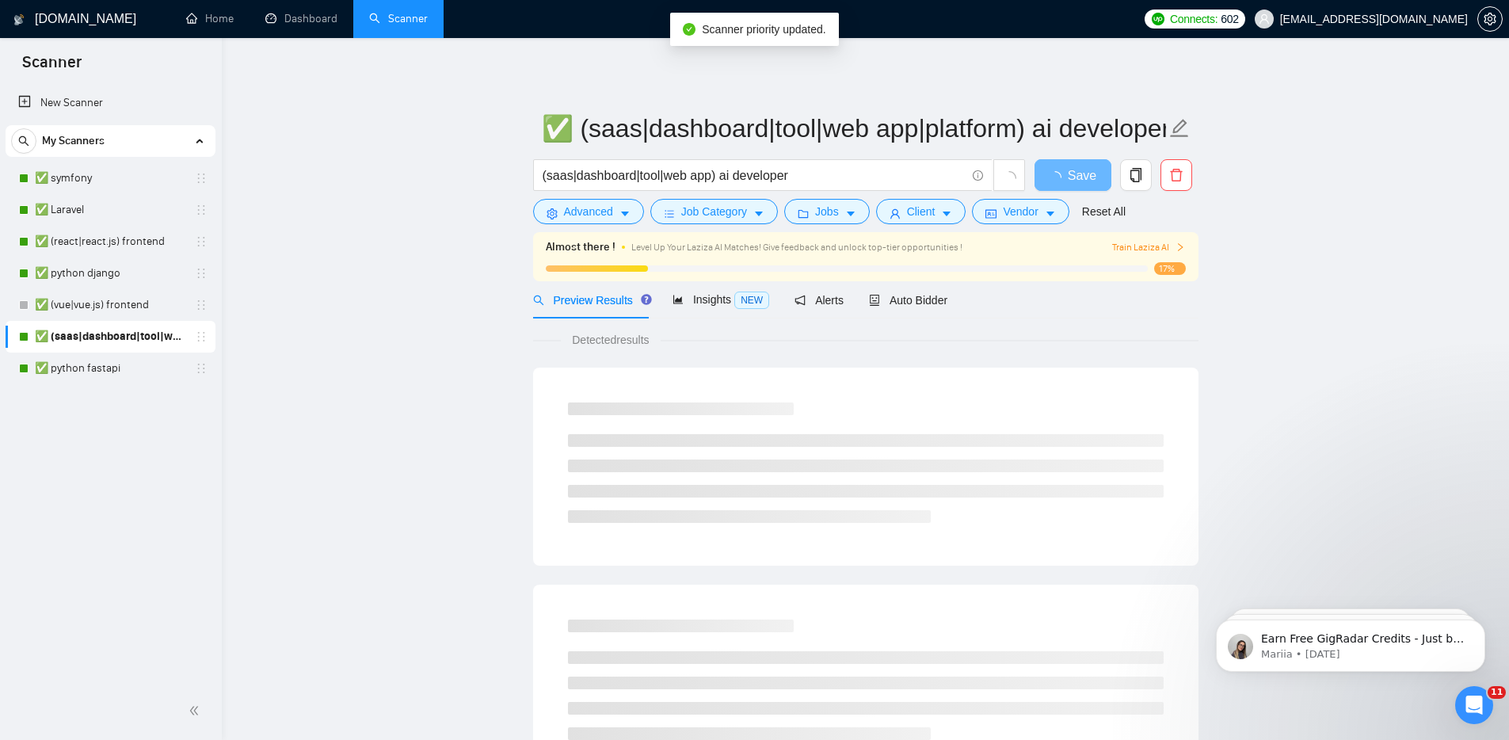
click at [388, 376] on main "✅ (saas|dashboard|tool|web app|platform) ai developer (saas|dashboard|tool|web …" at bounding box center [865, 748] width 1236 height 1370
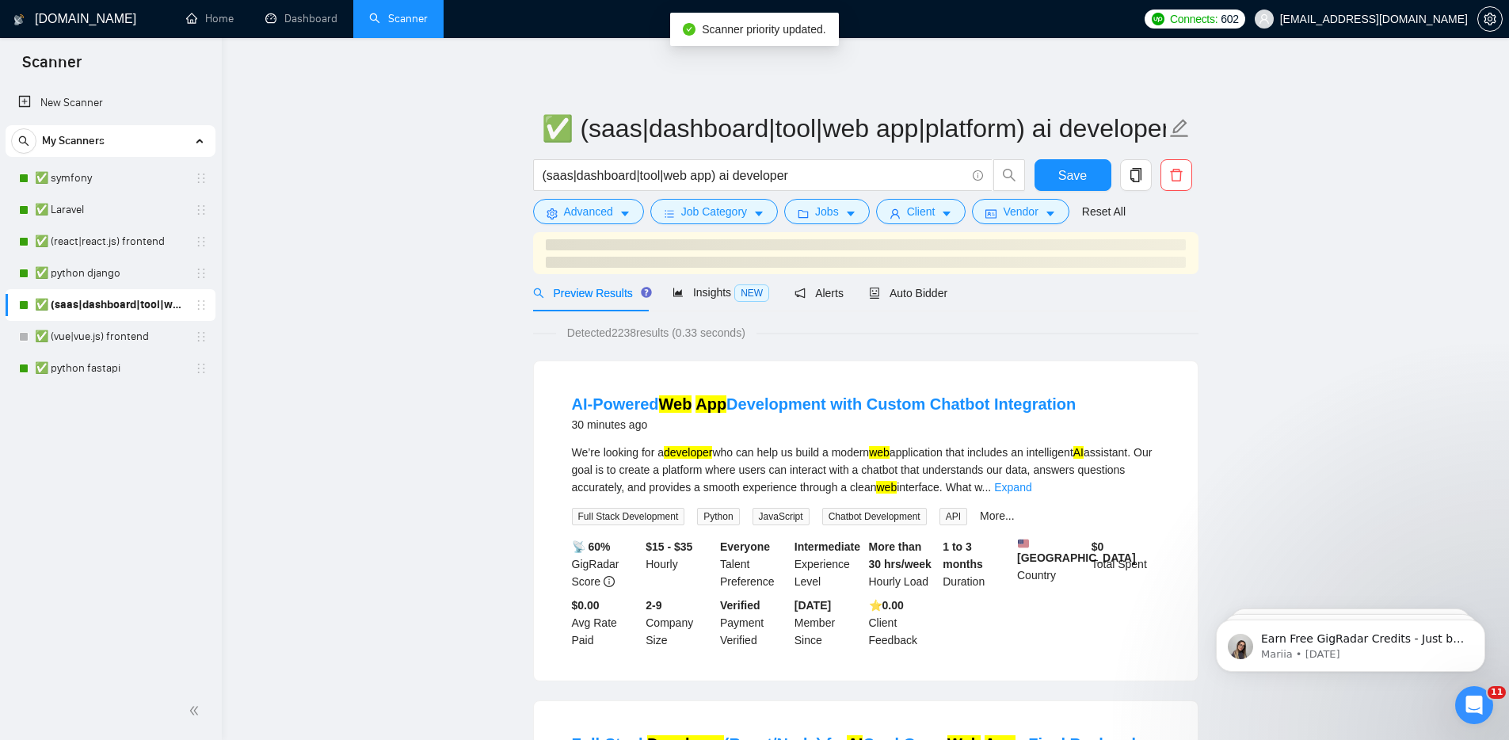
click at [180, 375] on link "✅ python fastapi" at bounding box center [110, 368] width 150 height 32
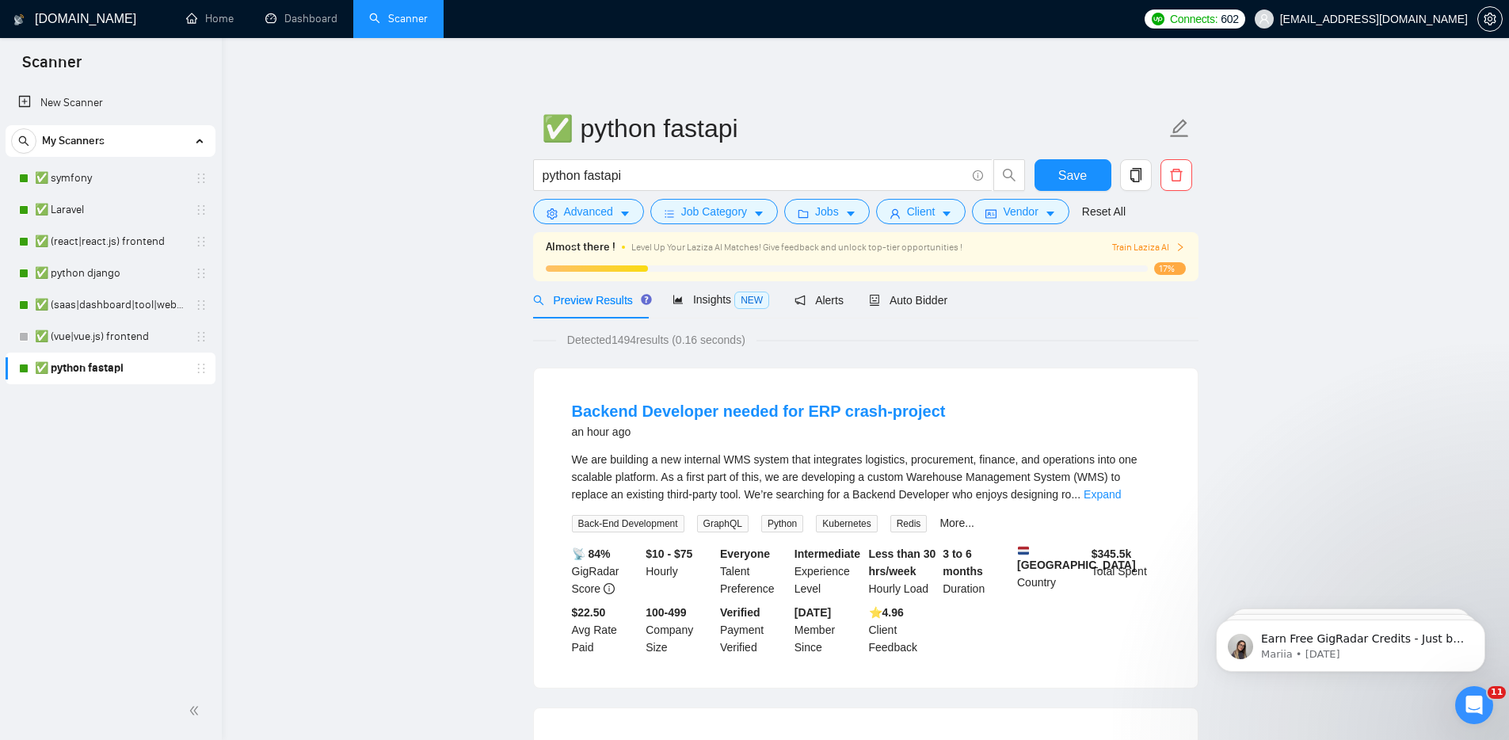
click at [212, 340] on div "✅ (vue|vue.js) frontend" at bounding box center [111, 337] width 210 height 32
click at [136, 337] on link "✅ (vue|vue.js) frontend" at bounding box center [110, 337] width 150 height 32
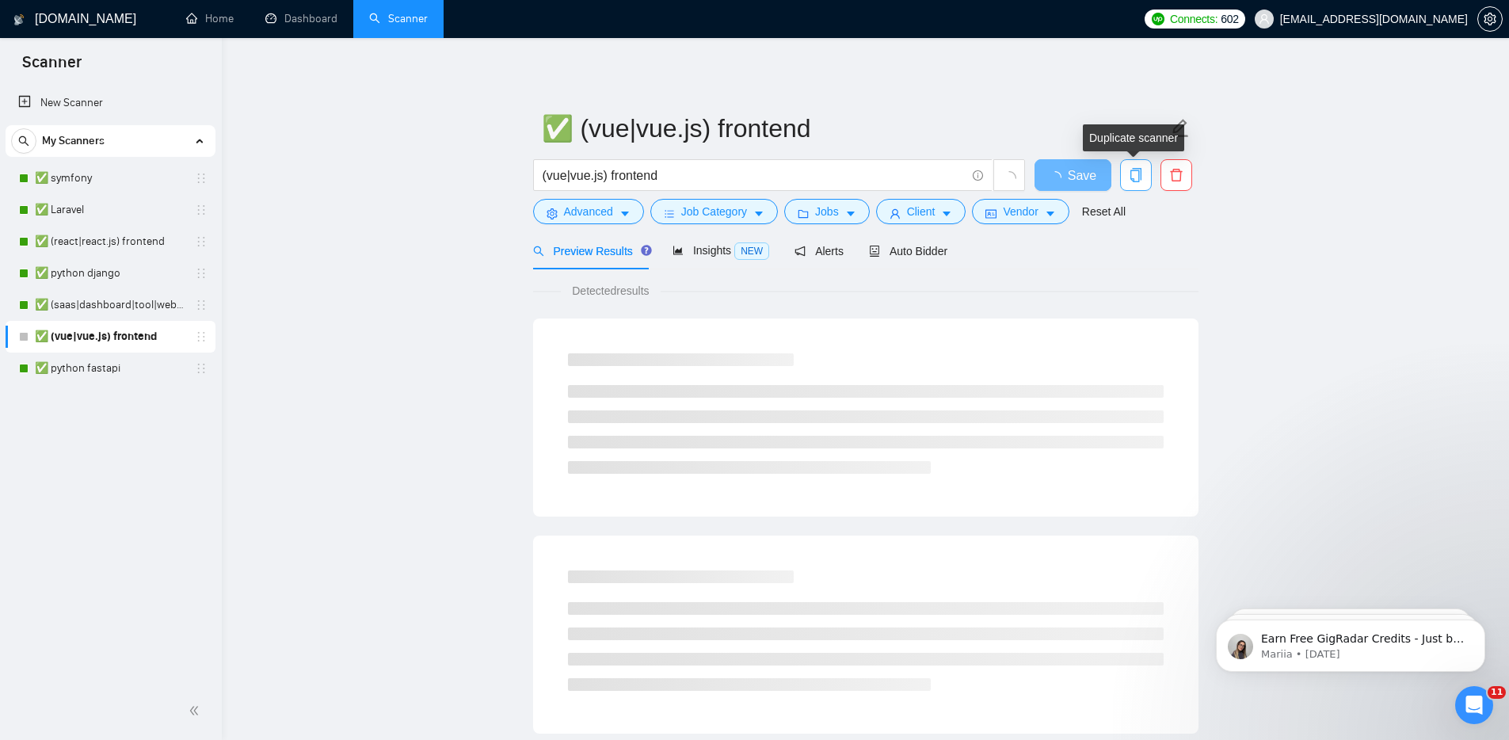
click at [1141, 171] on icon "copy" at bounding box center [1135, 175] width 14 height 14
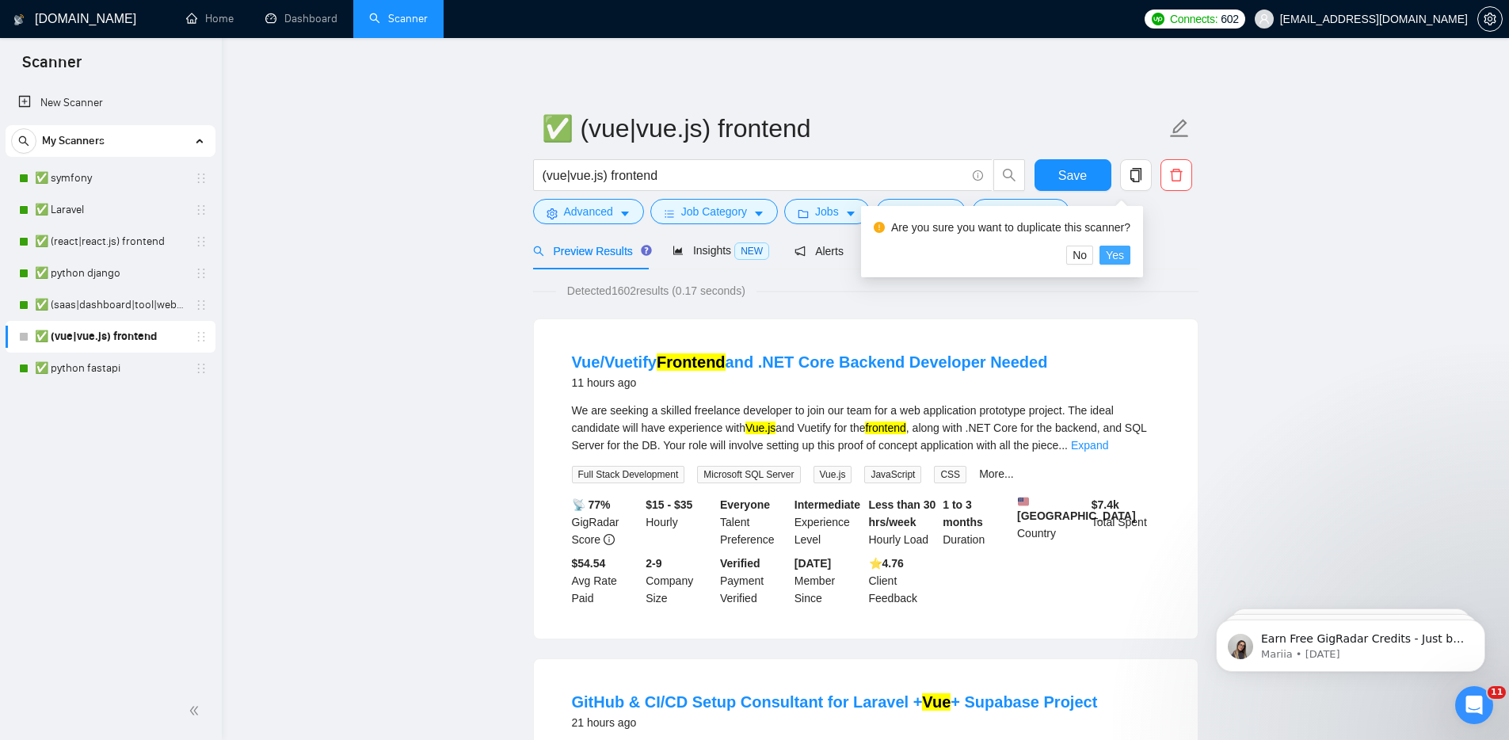
click at [1121, 257] on span "Yes" at bounding box center [1114, 254] width 18 height 17
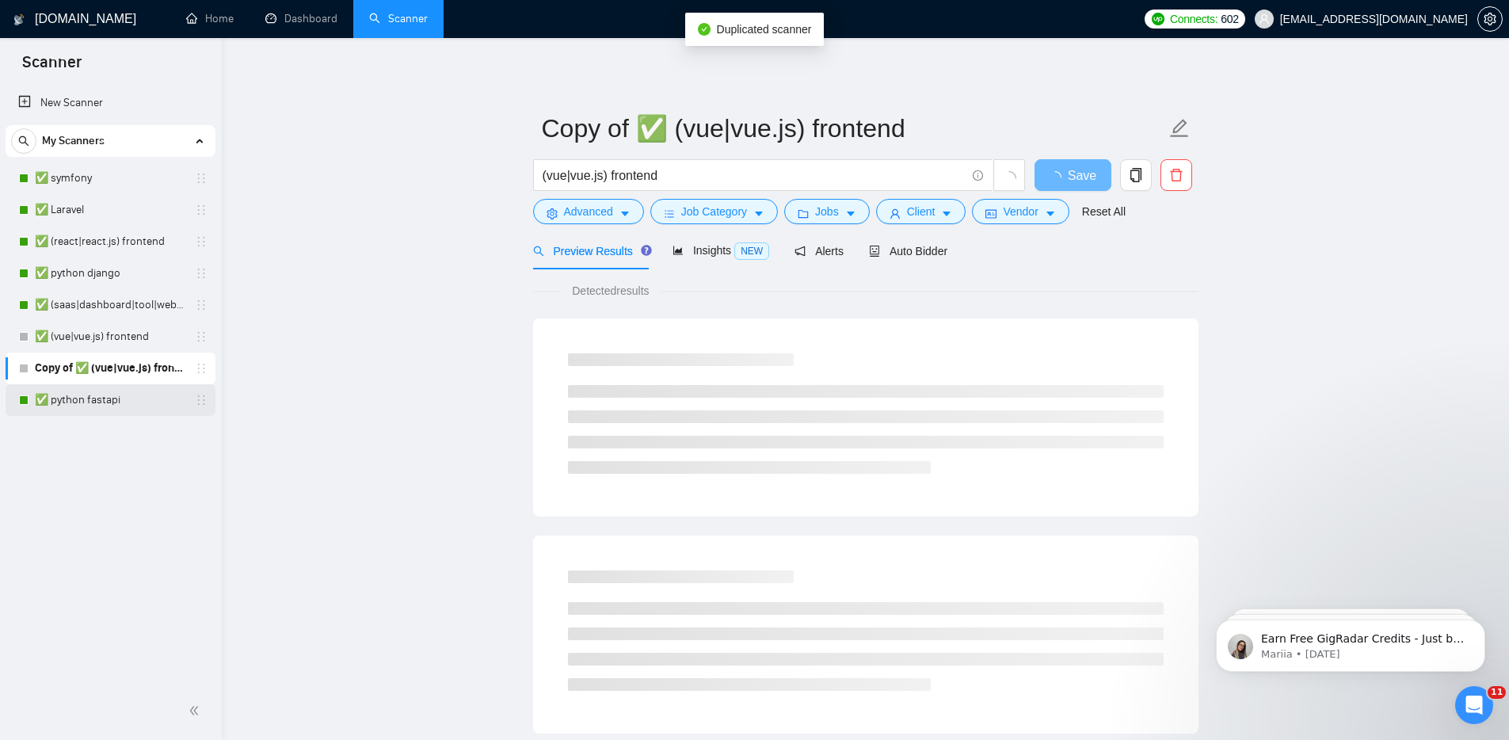
click at [158, 398] on link "✅ python fastapi" at bounding box center [110, 400] width 150 height 32
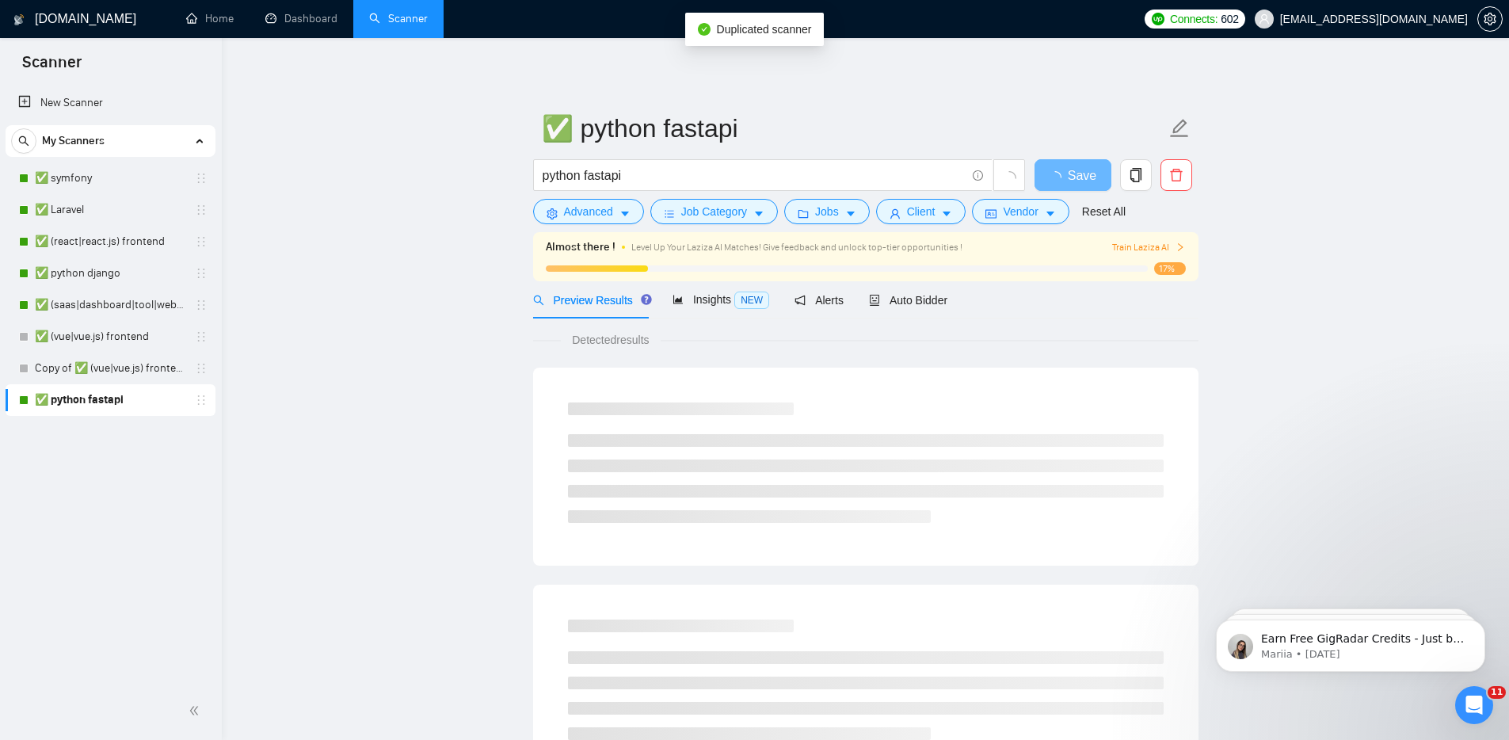
click at [333, 371] on main "✅ python fastapi python fastapi Save Advanced Job Category Jobs Client Vendor R…" at bounding box center [865, 748] width 1236 height 1370
click at [158, 369] on link "Copy of ✅ (vue|vue.js) frontend" at bounding box center [110, 368] width 150 height 32
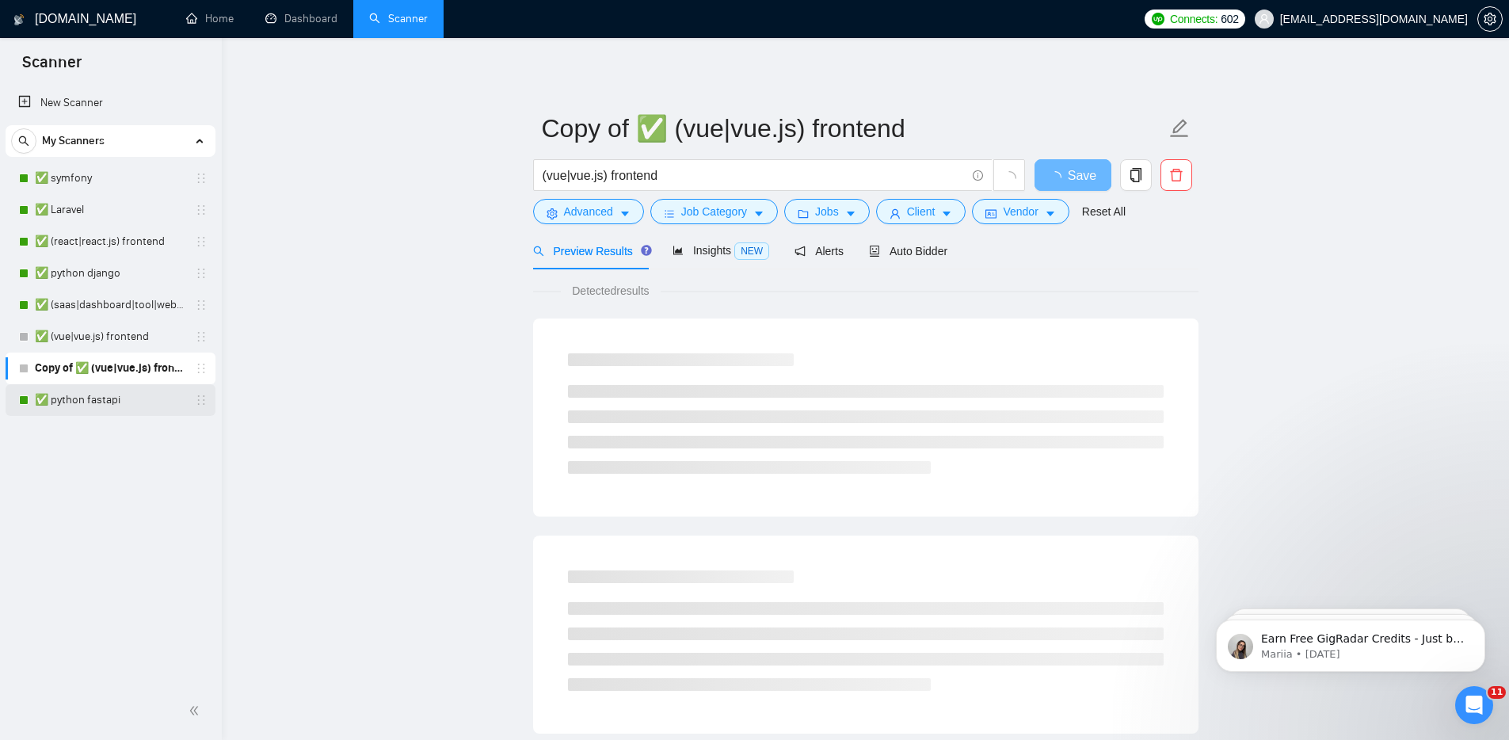
click at [137, 398] on link "✅ python fastapi" at bounding box center [110, 400] width 150 height 32
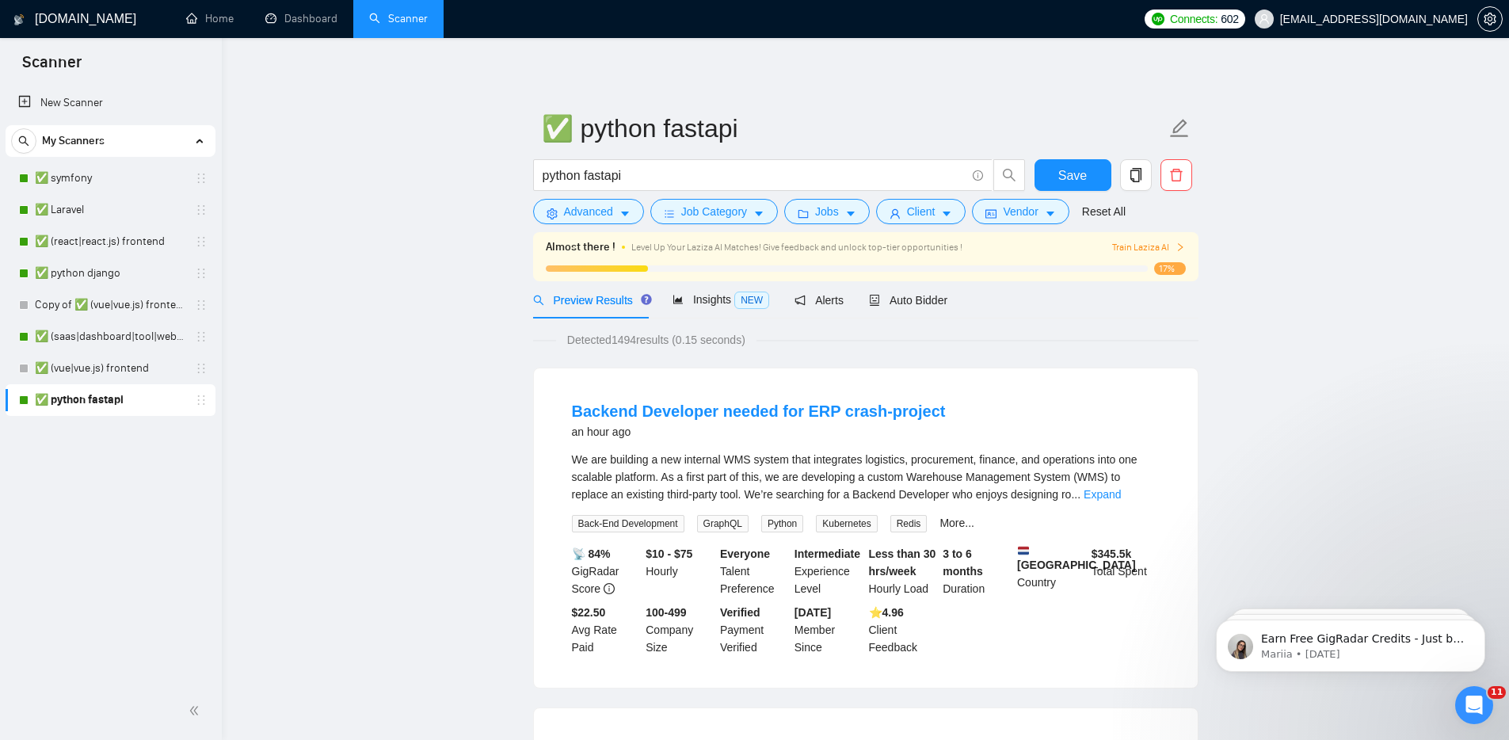
click at [1143, 179] on span "copy" at bounding box center [1136, 175] width 30 height 14
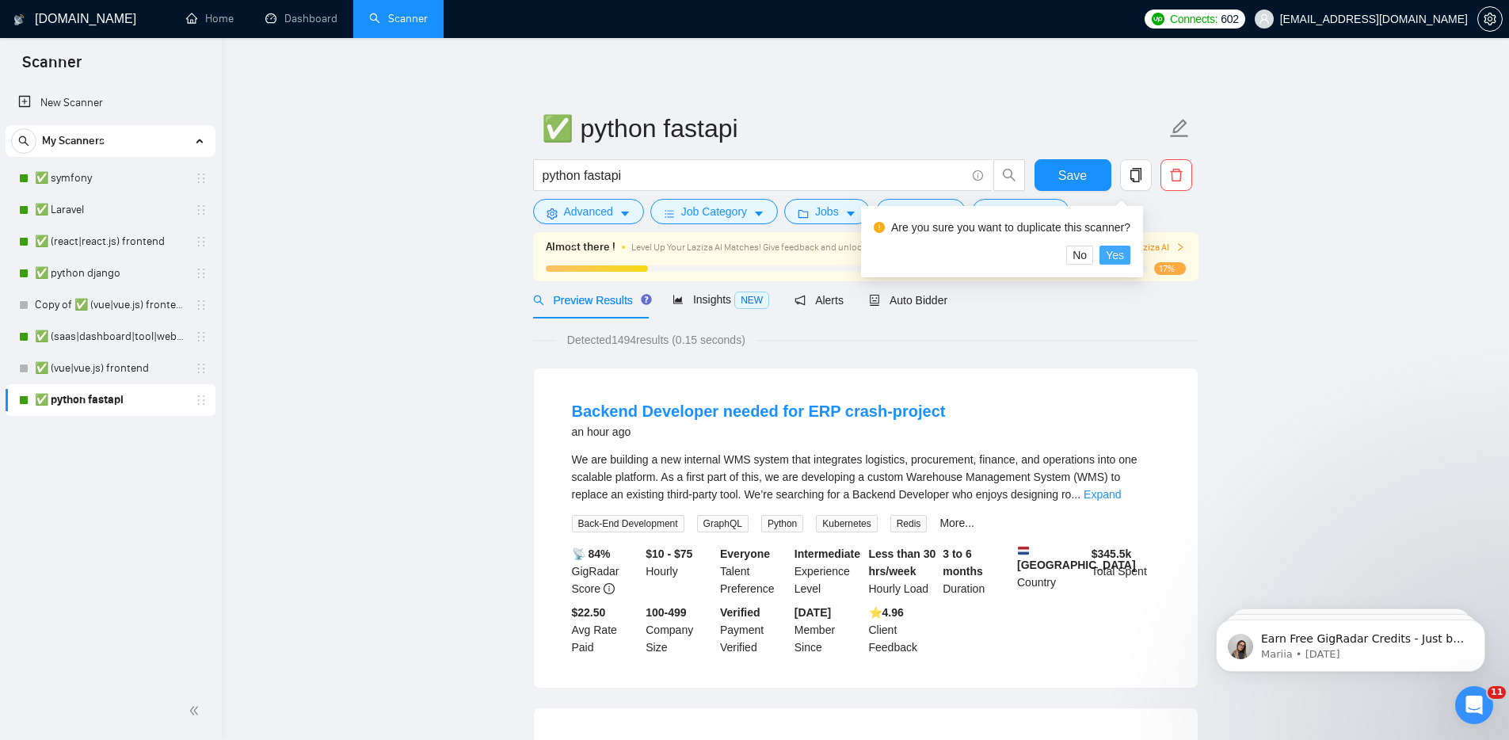
click at [1124, 254] on span "Yes" at bounding box center [1114, 254] width 18 height 17
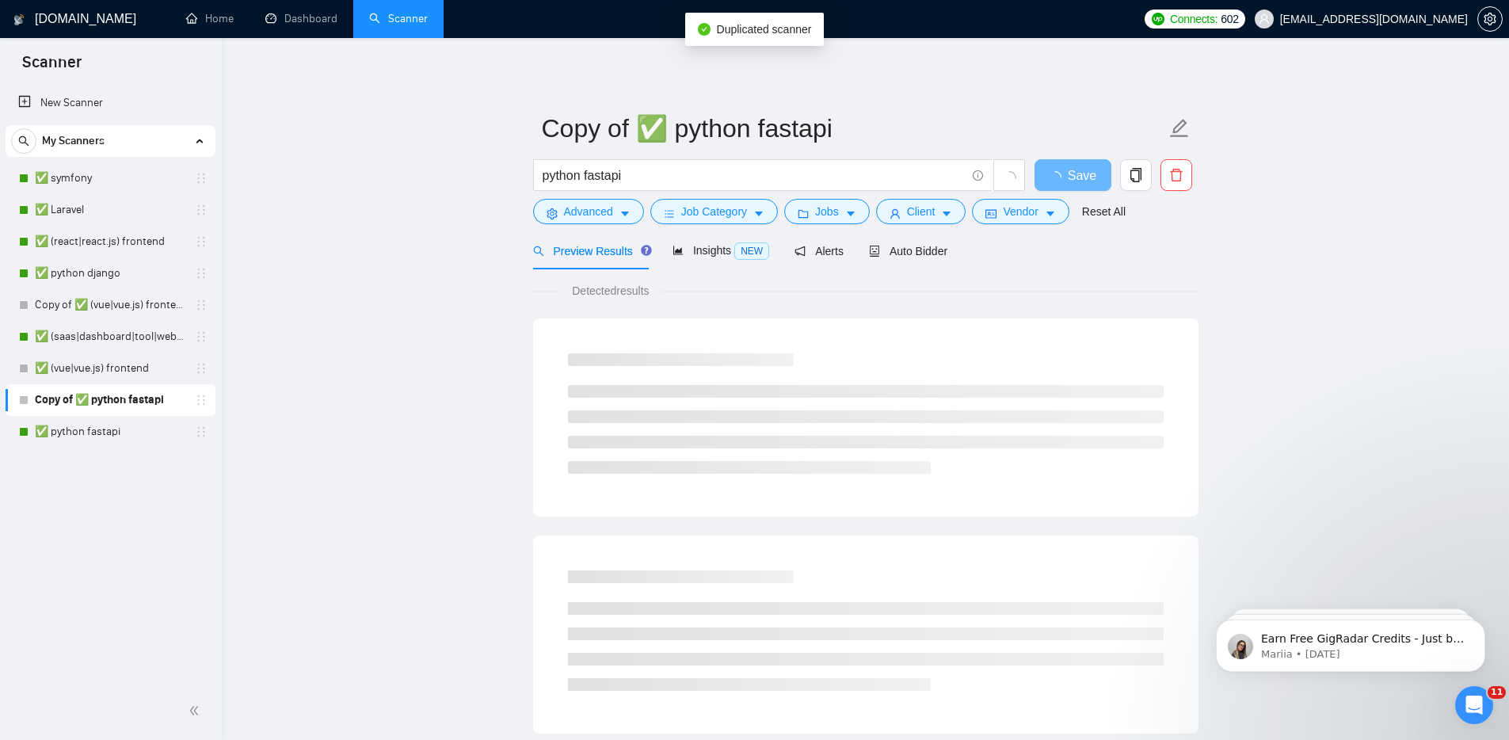
click at [367, 353] on main "Copy of ✅ python fastapi python fastapi Save Advanced Job Category Jobs Client …" at bounding box center [865, 723] width 1236 height 1321
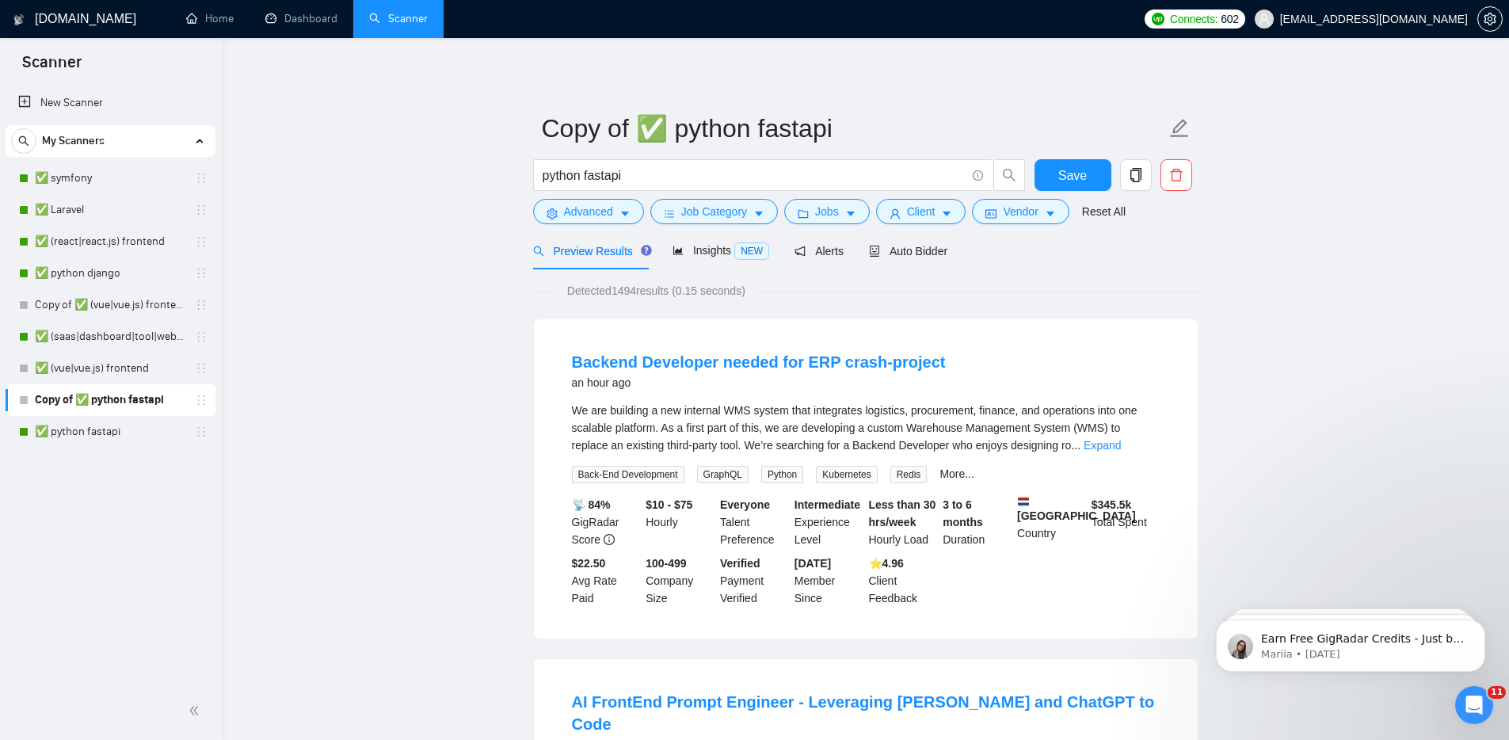
click at [162, 444] on link "✅ python fastapi" at bounding box center [110, 432] width 150 height 32
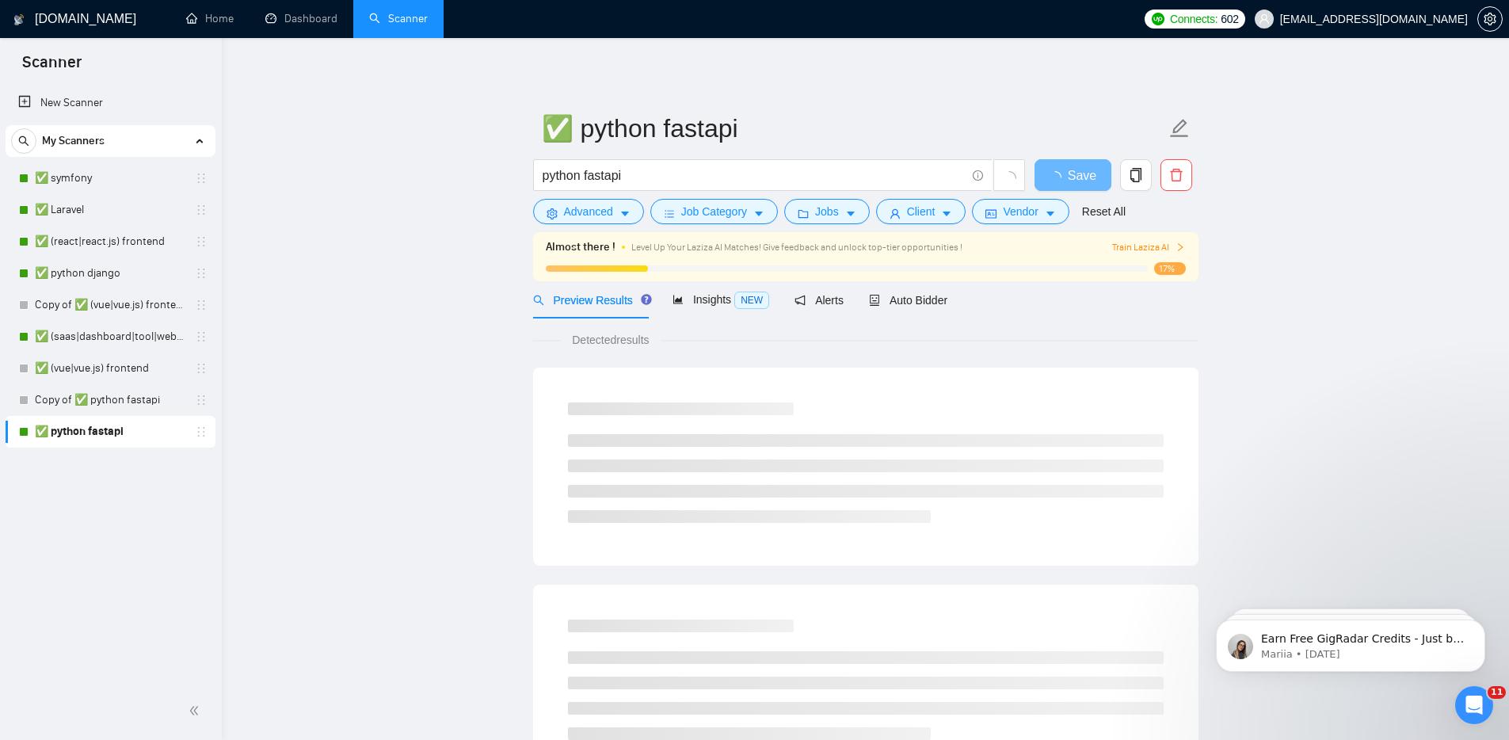
click at [344, 395] on main "✅ python fastapi python fastapi Save Advanced Job Category Jobs Client Vendor R…" at bounding box center [865, 748] width 1236 height 1370
click at [168, 396] on link "Copy of ✅ python fastapi" at bounding box center [110, 400] width 150 height 32
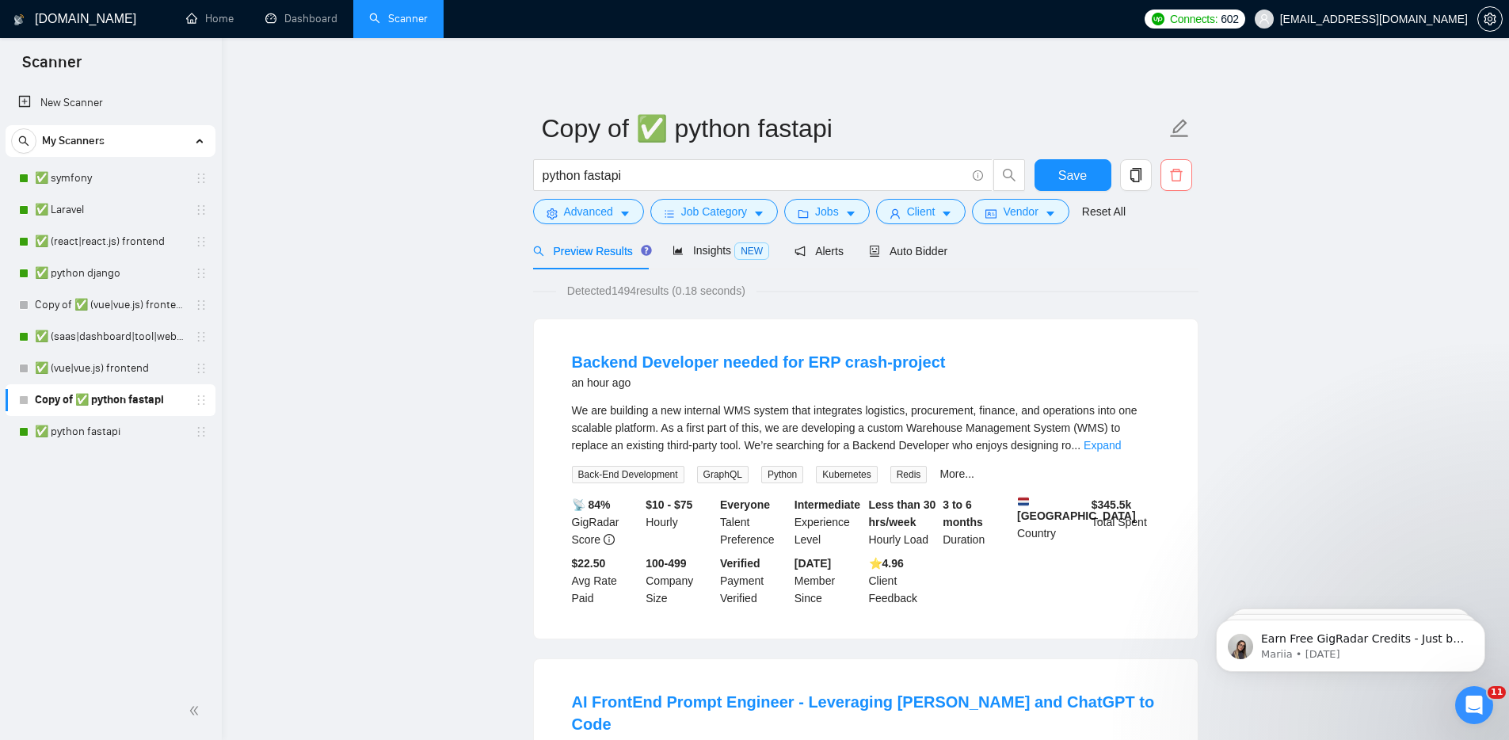
click at [1174, 169] on icon "delete" at bounding box center [1176, 175] width 12 height 13
click at [1165, 254] on span "Yes" at bounding box center [1156, 254] width 18 height 17
click at [162, 371] on link "✅ (vue|vue.js) frontend" at bounding box center [110, 368] width 150 height 32
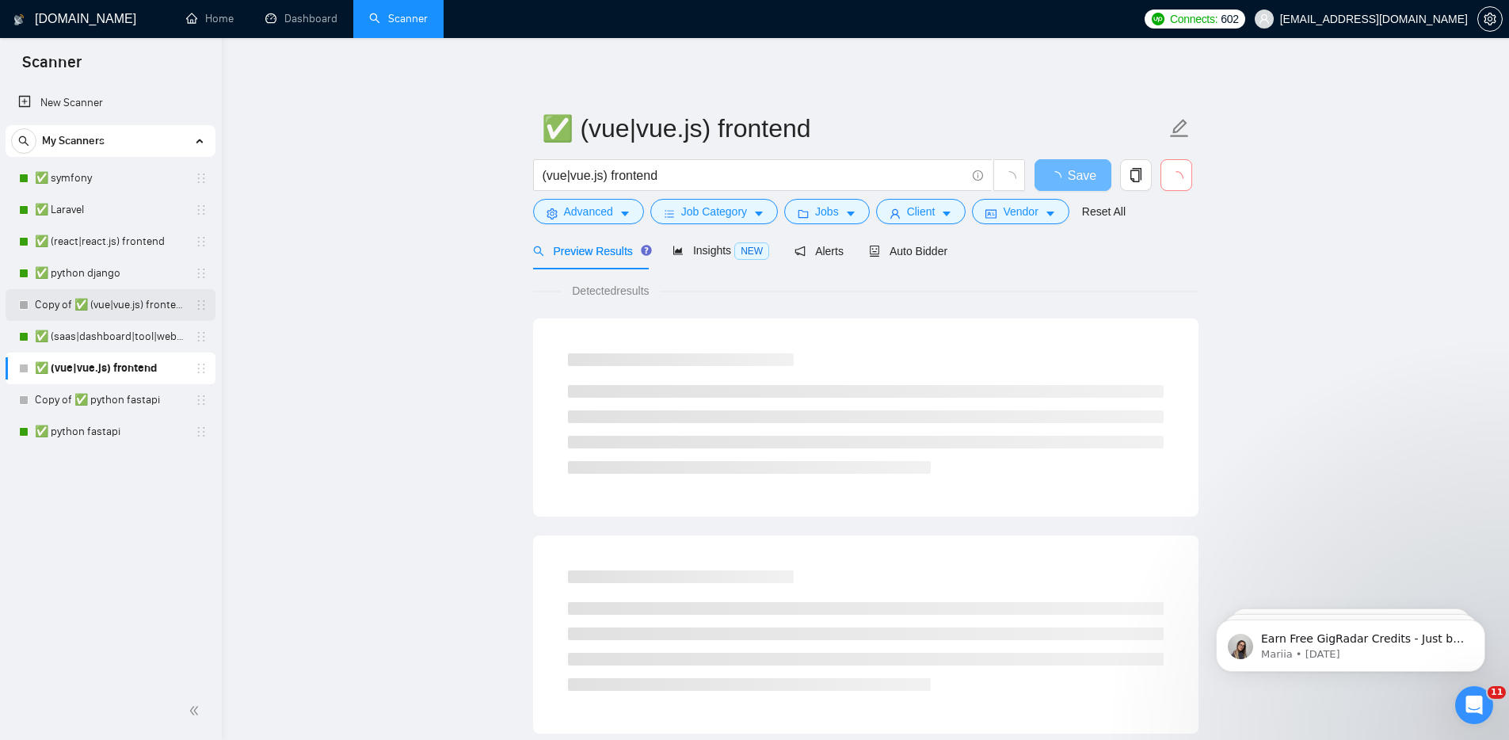
click at [163, 307] on link "Copy of ✅ (vue|vue.js) frontend" at bounding box center [110, 305] width 150 height 32
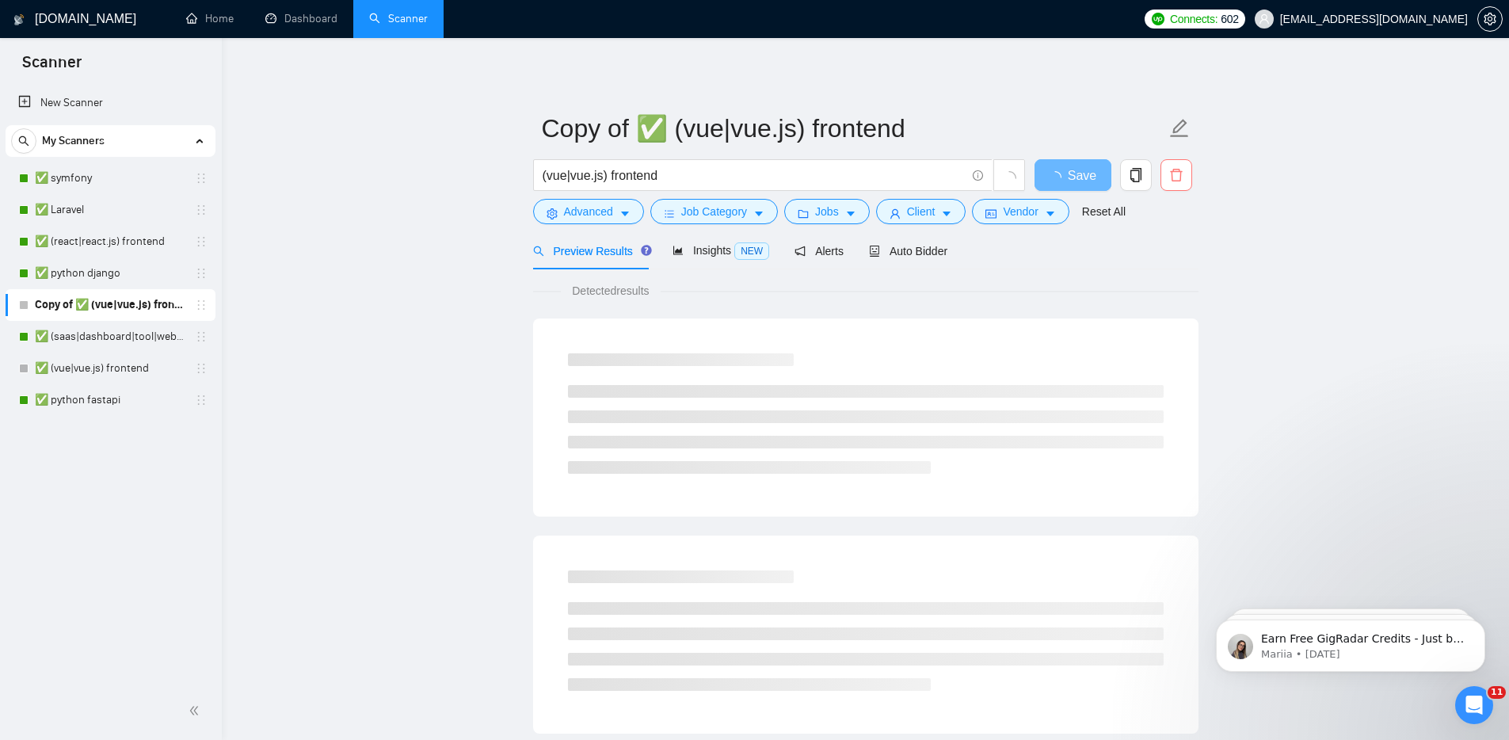
click at [1170, 181] on icon "delete" at bounding box center [1176, 175] width 14 height 14
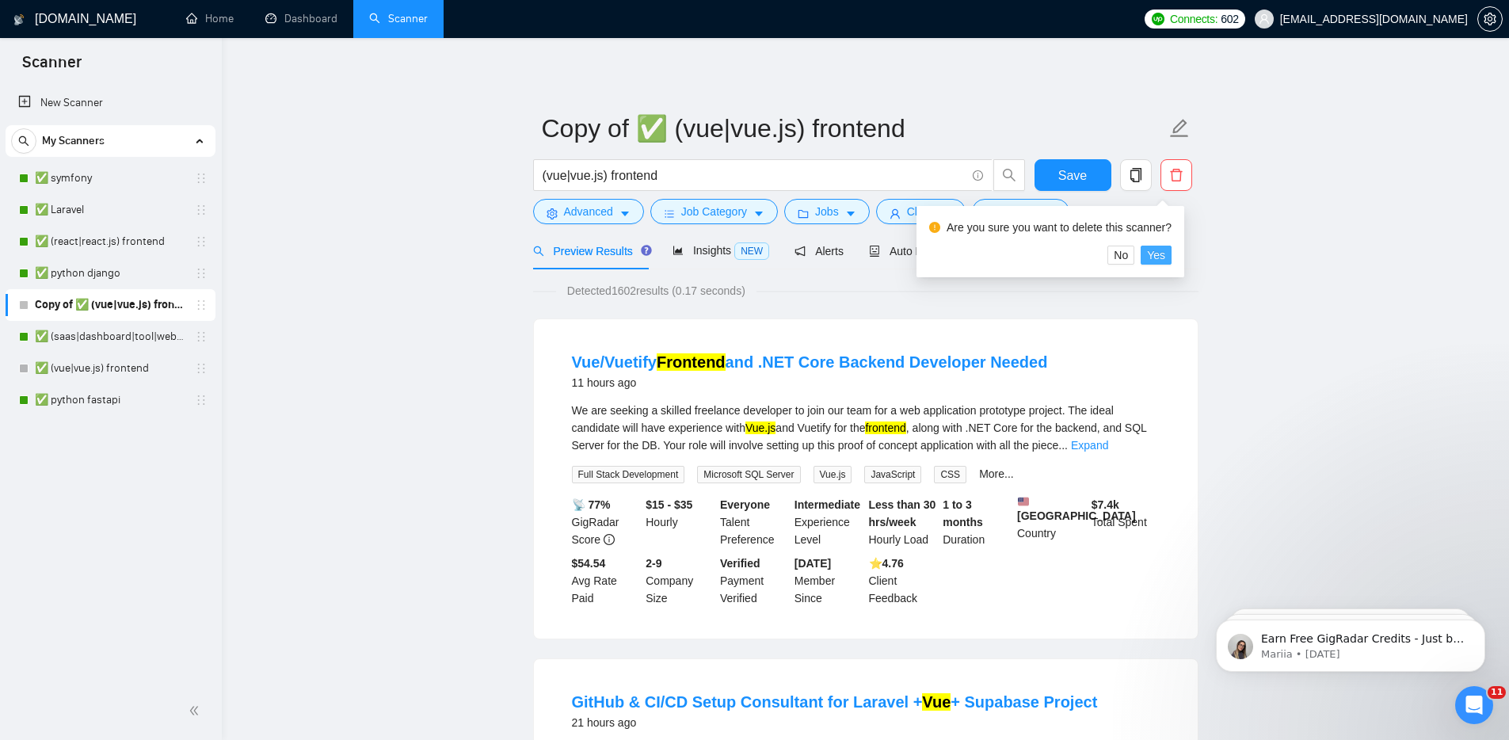
click at [1158, 257] on span "Yes" at bounding box center [1156, 254] width 18 height 17
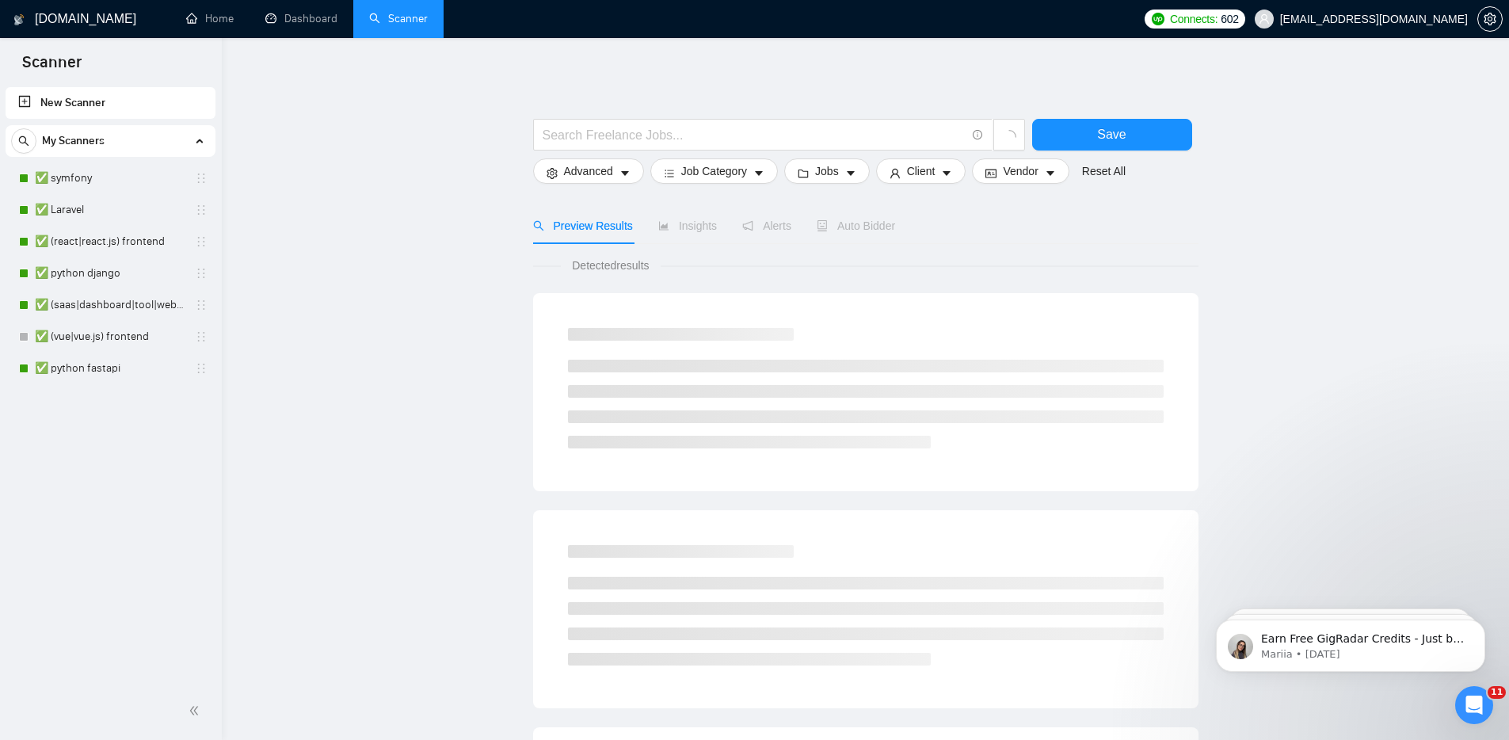
click at [326, 409] on main "Save Advanced Job Category Jobs Client Vendor Reset All Preview Results Insight…" at bounding box center [865, 711] width 1236 height 1296
click at [181, 373] on link "✅ python fastapi" at bounding box center [110, 368] width 150 height 32
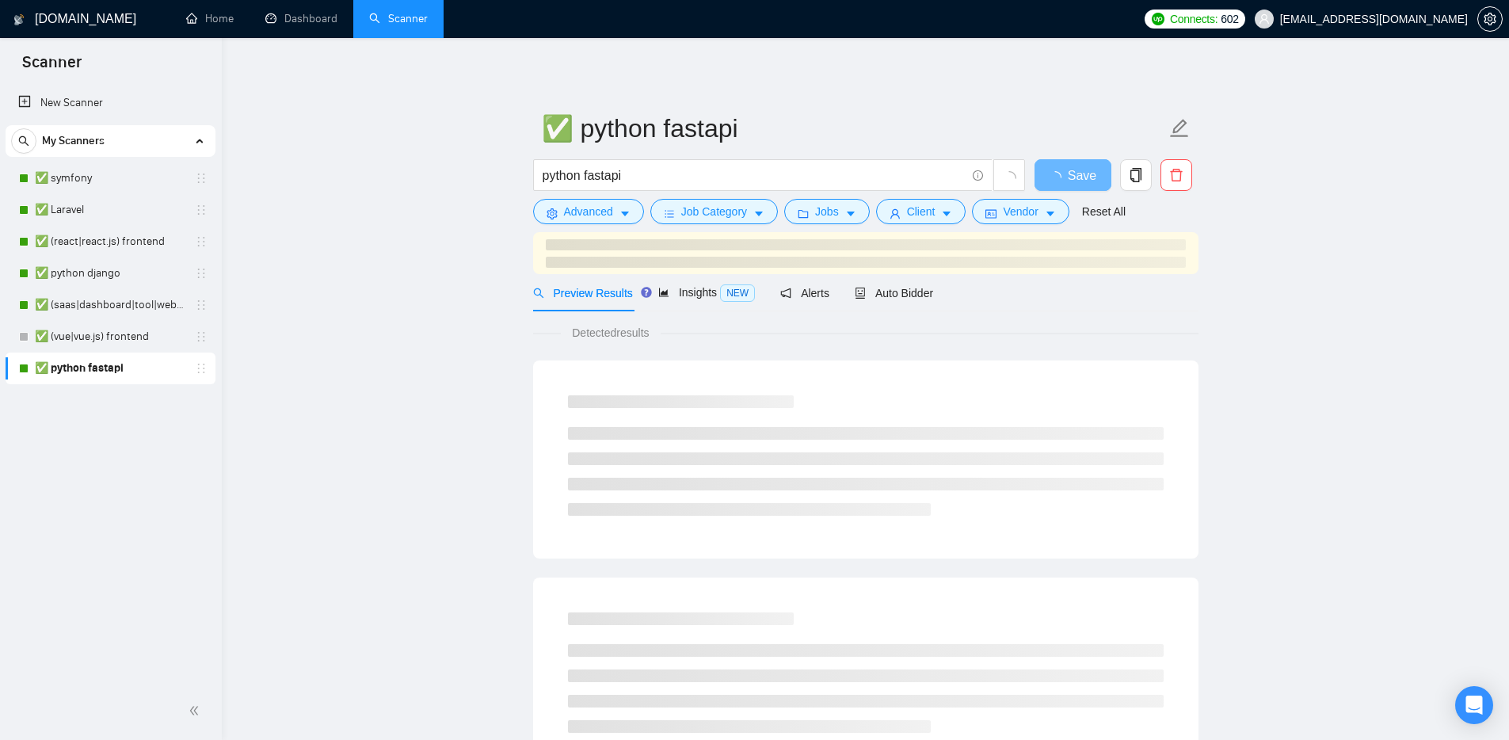
click at [364, 344] on main "✅ python fastapi python fastapi Save Advanced Job Category Jobs Client Vendor R…" at bounding box center [865, 744] width 1236 height 1363
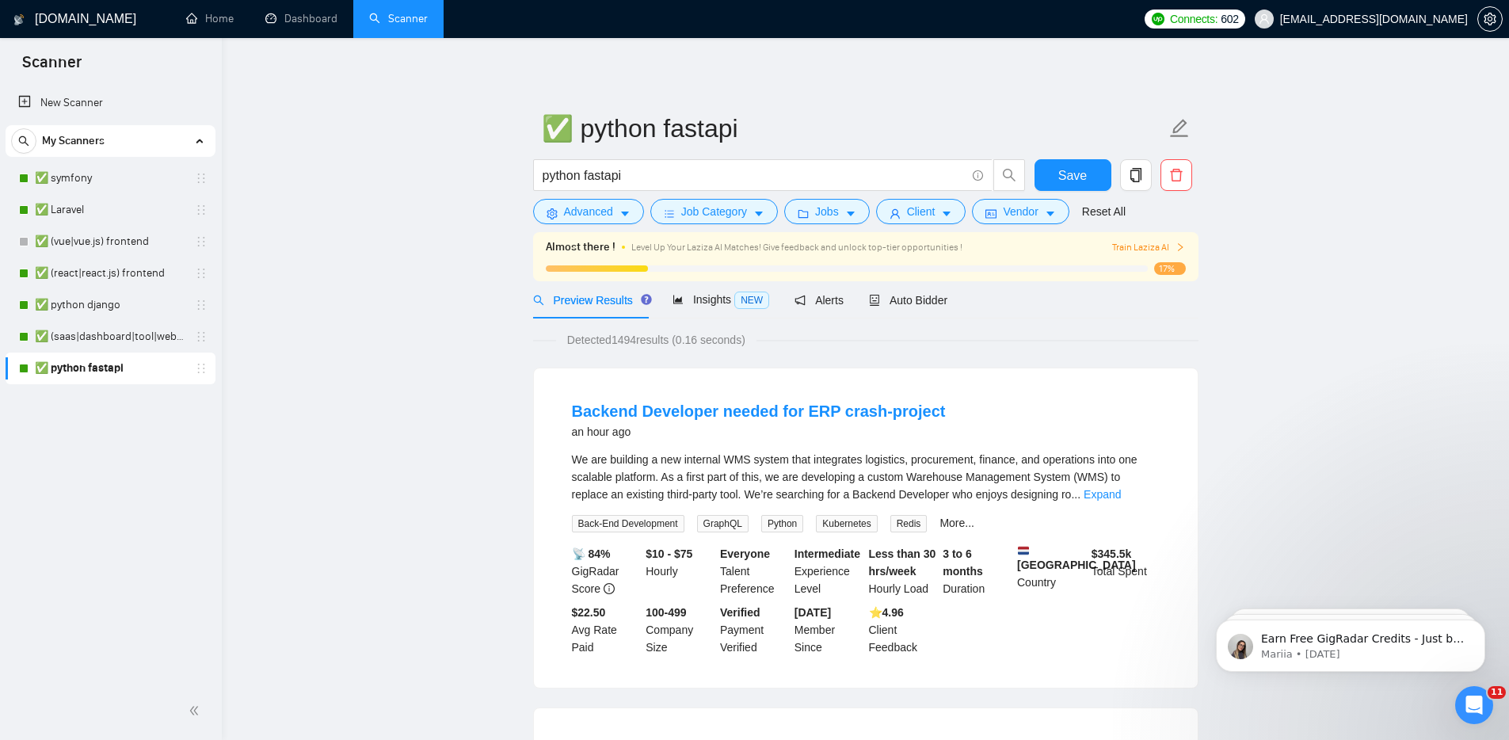
click at [204, 340] on icon "holder" at bounding box center [201, 337] width 7 height 10
click at [199, 340] on icon "holder" at bounding box center [201, 336] width 13 height 13
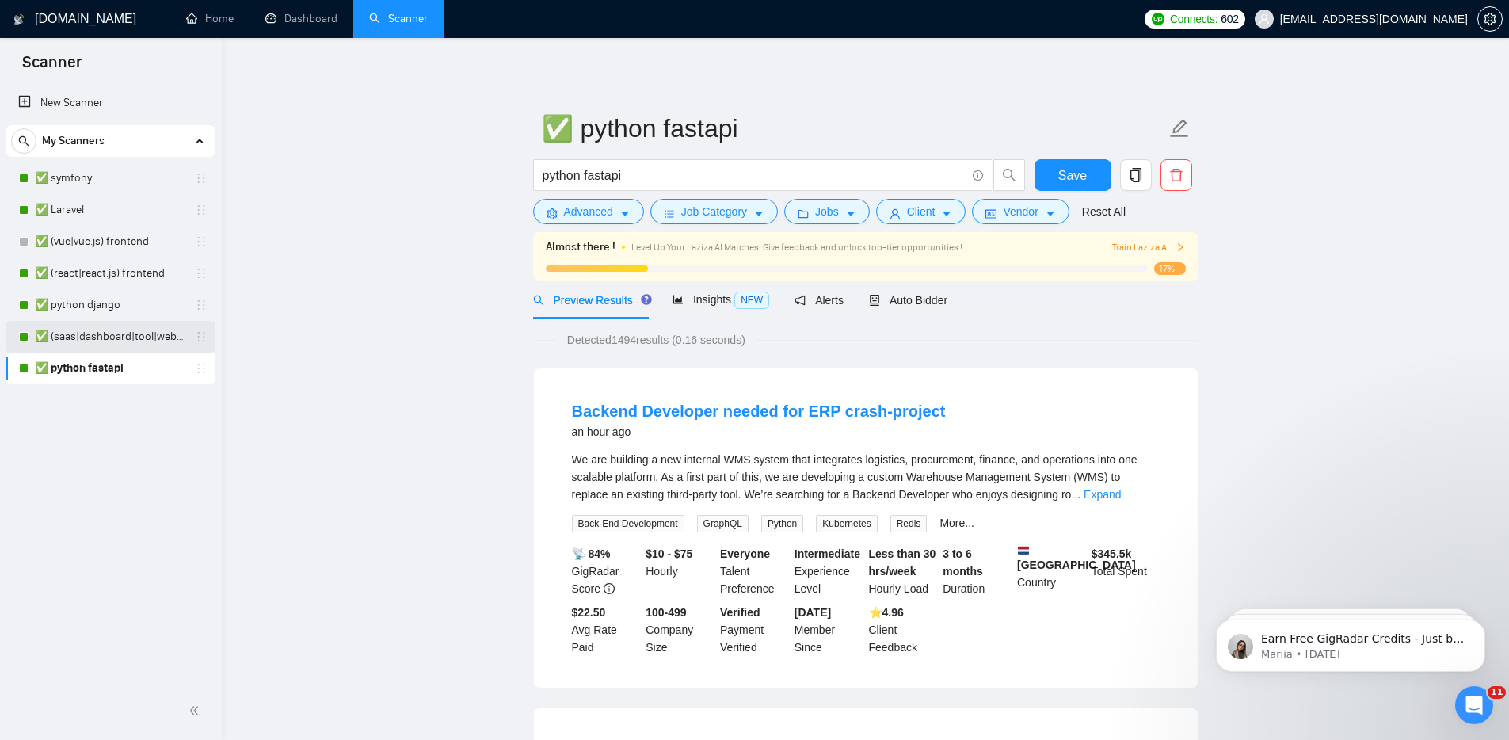
click at [106, 334] on link "✅ (saas|dashboard|tool|web app|platform) ai developer" at bounding box center [110, 337] width 150 height 32
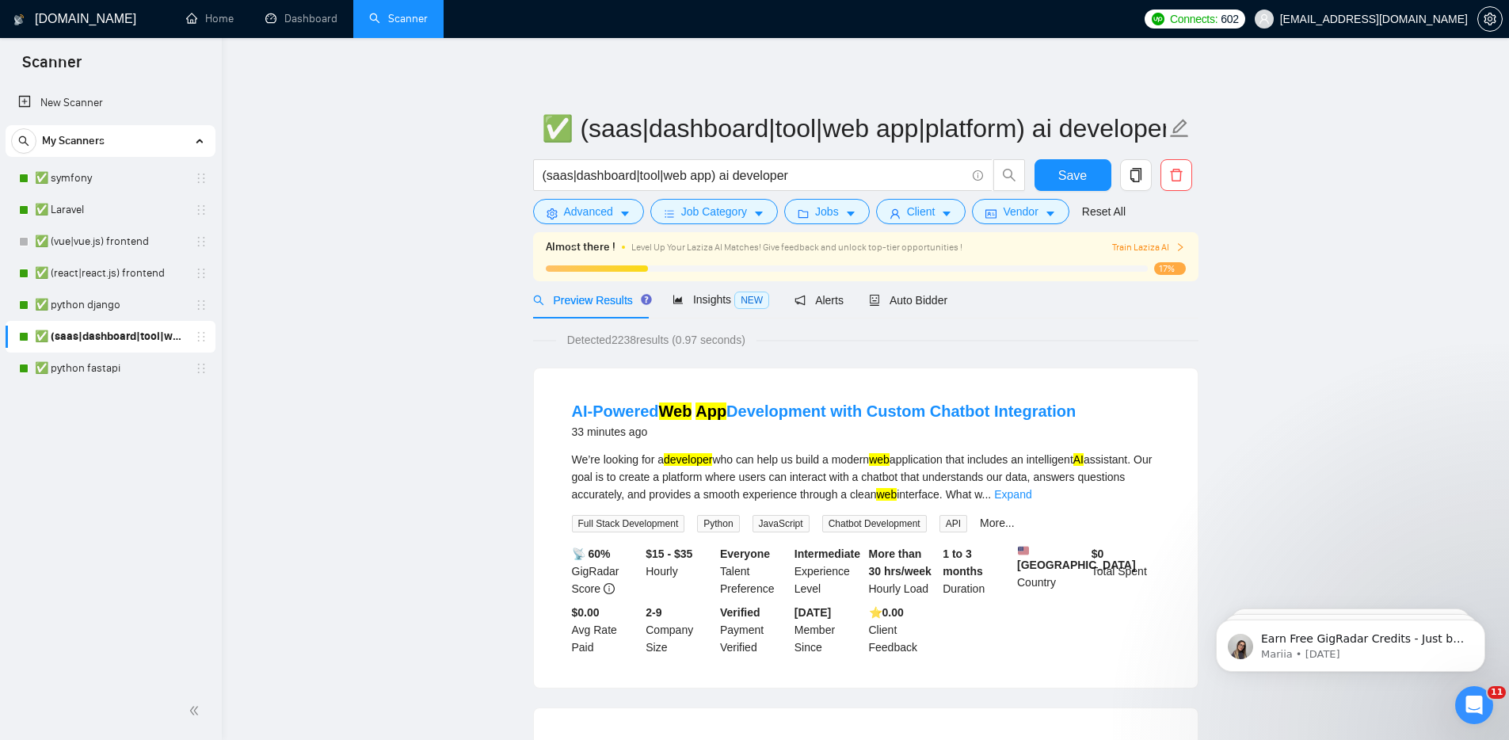
click at [205, 336] on icon "holder" at bounding box center [201, 336] width 13 height 13
click at [146, 368] on link "✅ python fastapi" at bounding box center [110, 368] width 150 height 32
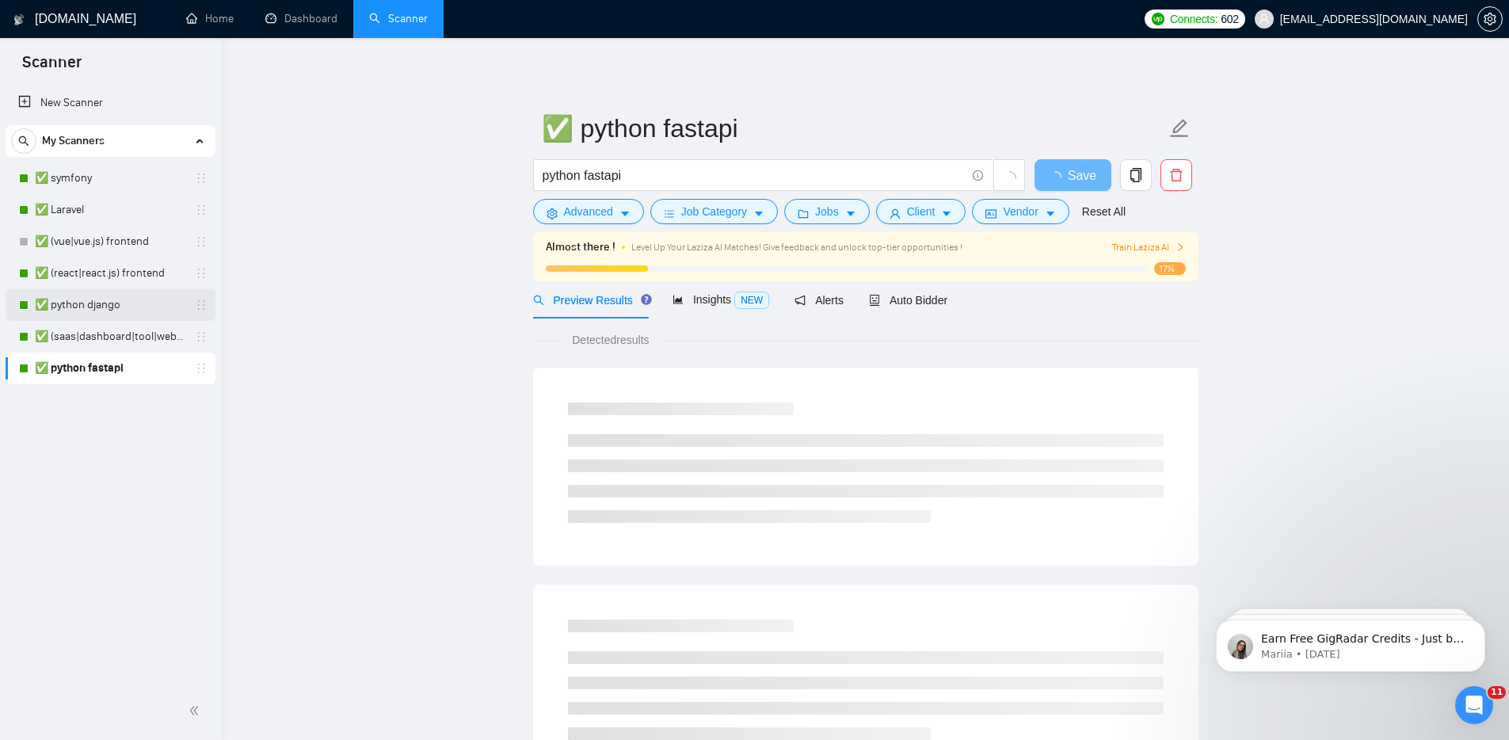
click at [124, 303] on link "✅ python django" at bounding box center [110, 305] width 150 height 32
click at [313, 325] on main "✅ python django python django Save Advanced Job Category Jobs Client Vendor Res…" at bounding box center [865, 748] width 1236 height 1370
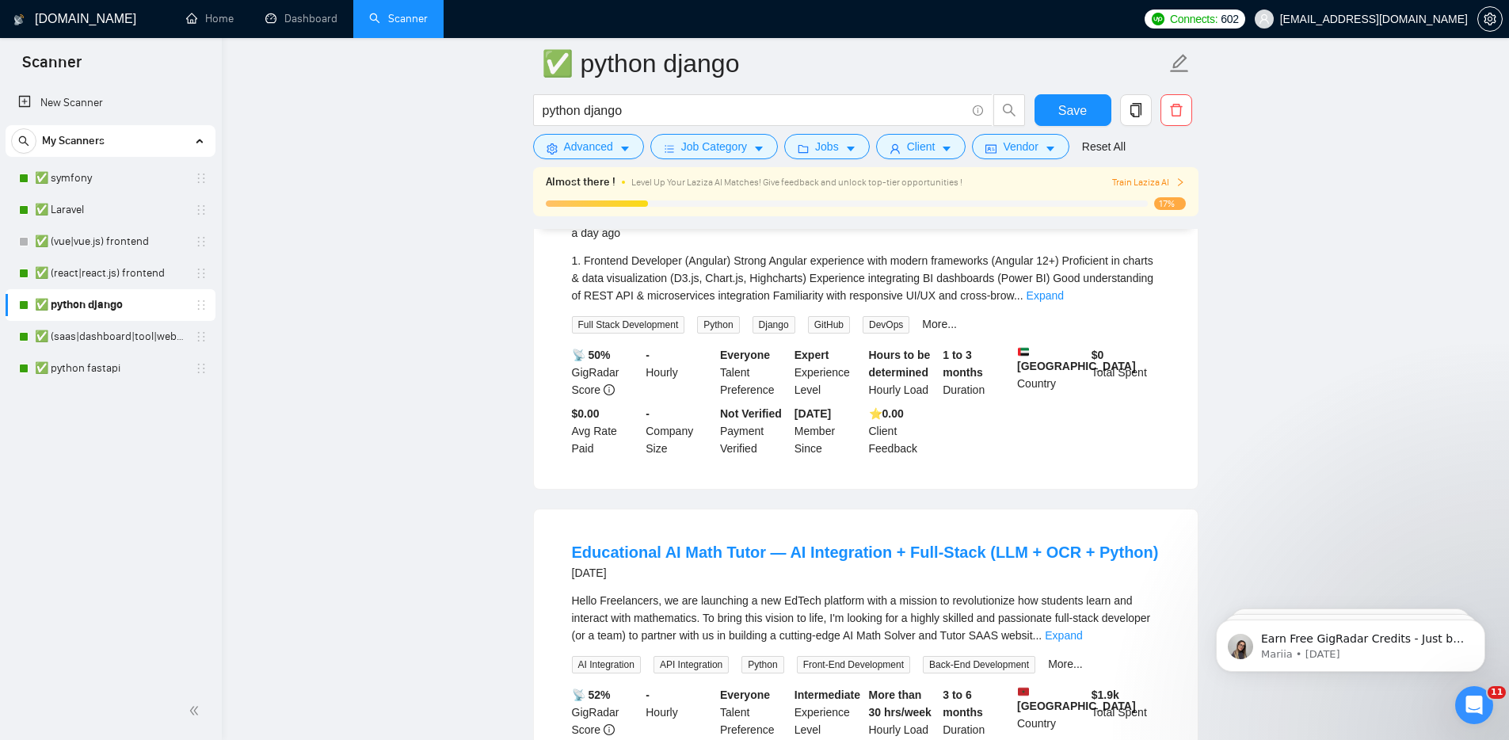
scroll to position [927, 0]
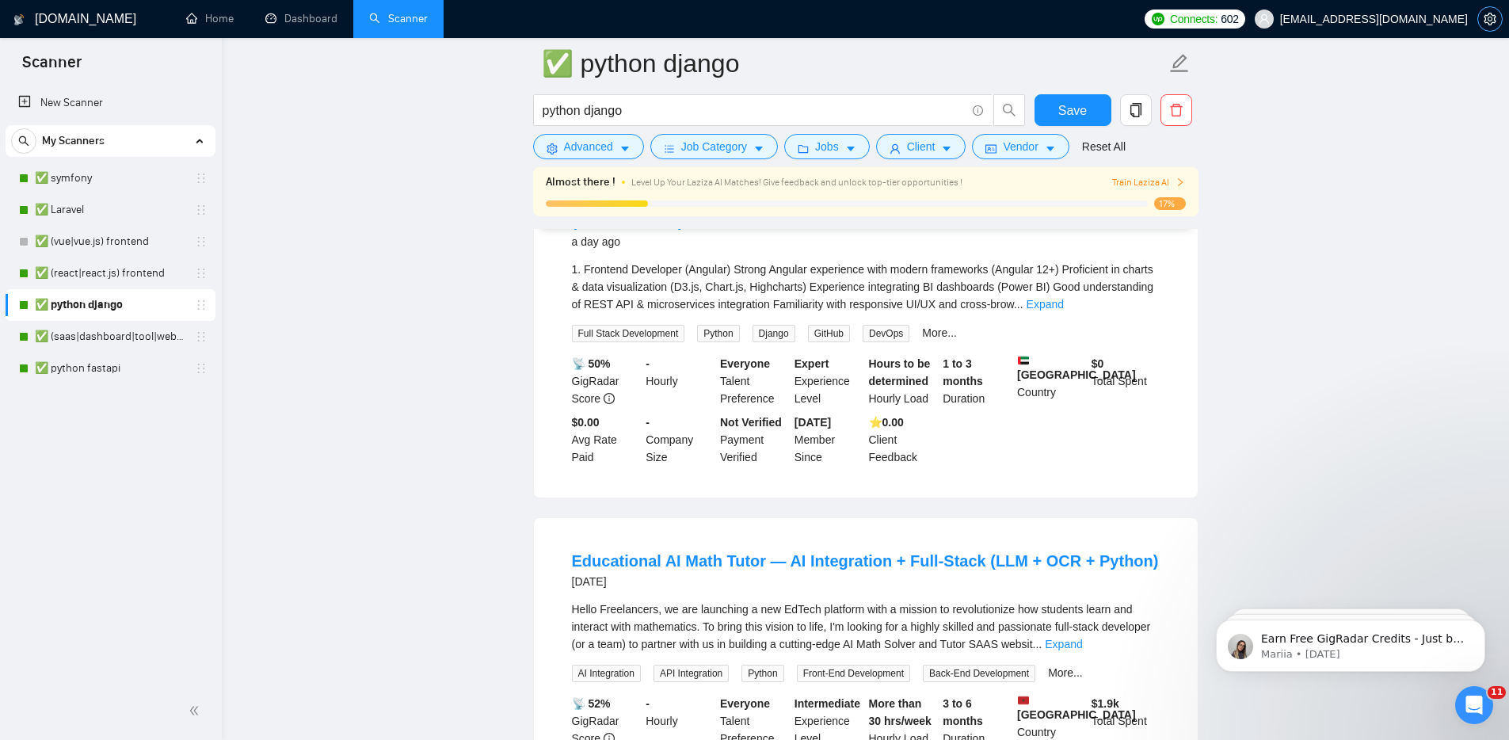
click at [1493, 23] on icon "setting" at bounding box center [1489, 19] width 13 height 13
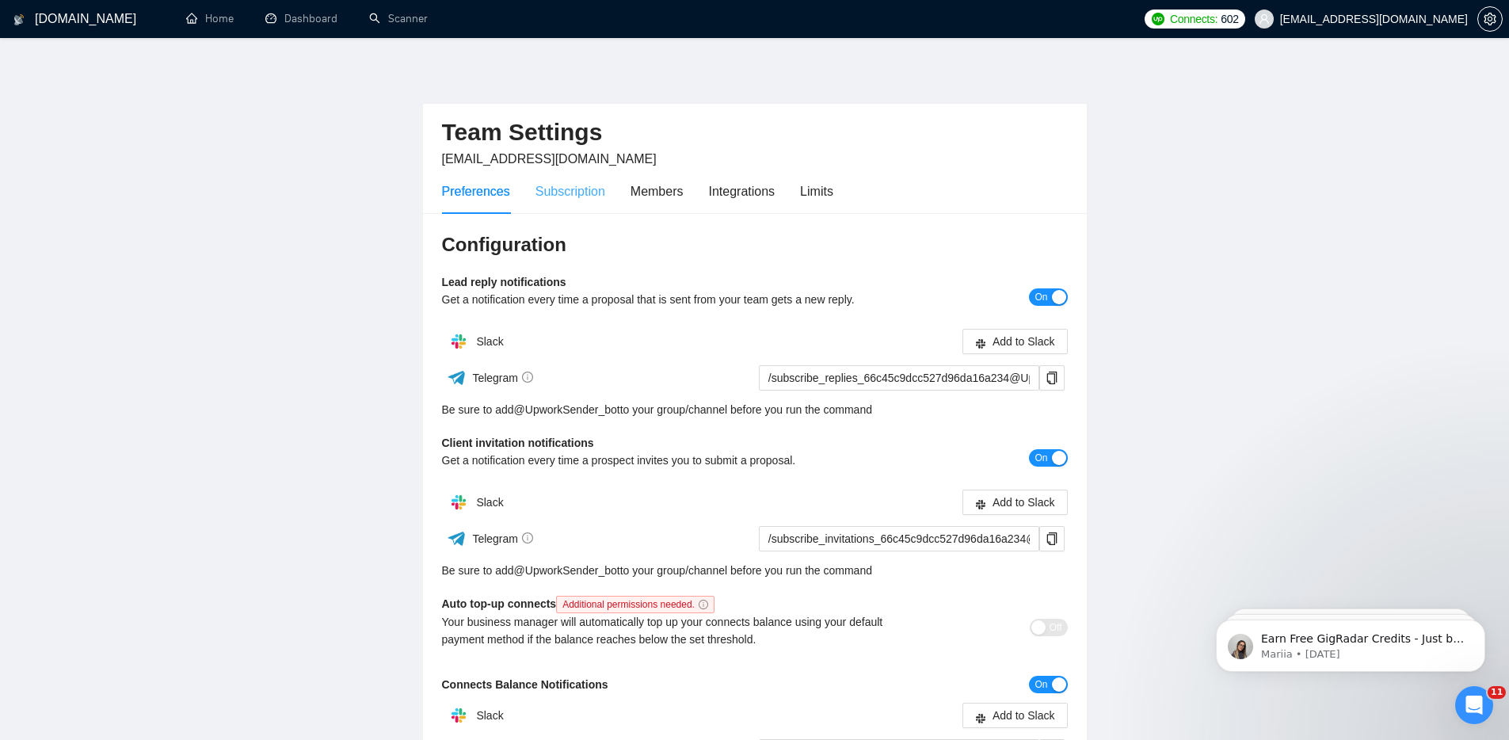
click at [569, 179] on div "Subscription" at bounding box center [570, 191] width 70 height 45
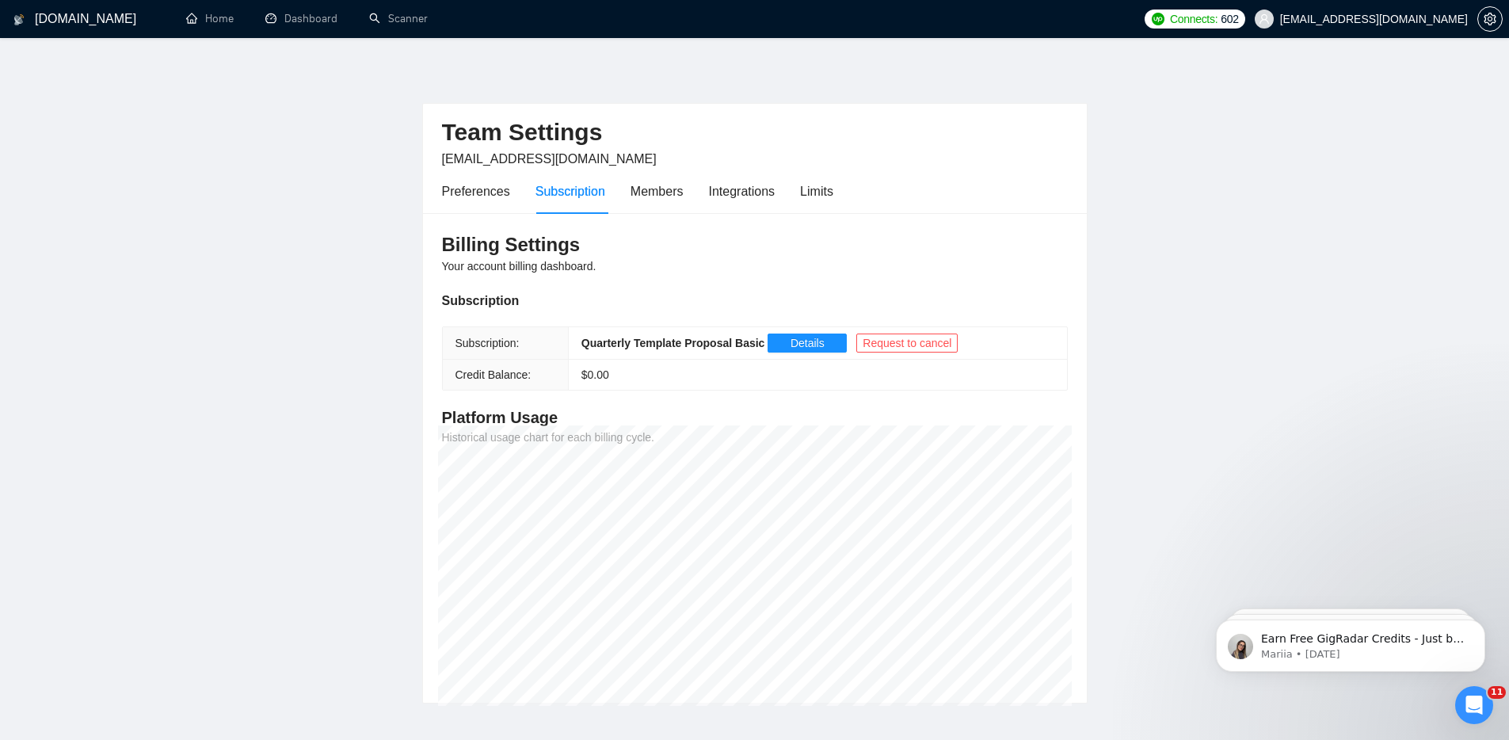
click at [1330, 322] on main "Team Settings evgeny.pinigin@zimalab.com Preferences Subscription Members Integ…" at bounding box center [754, 383] width 1458 height 640
